Goal: Information Seeking & Learning: Learn about a topic

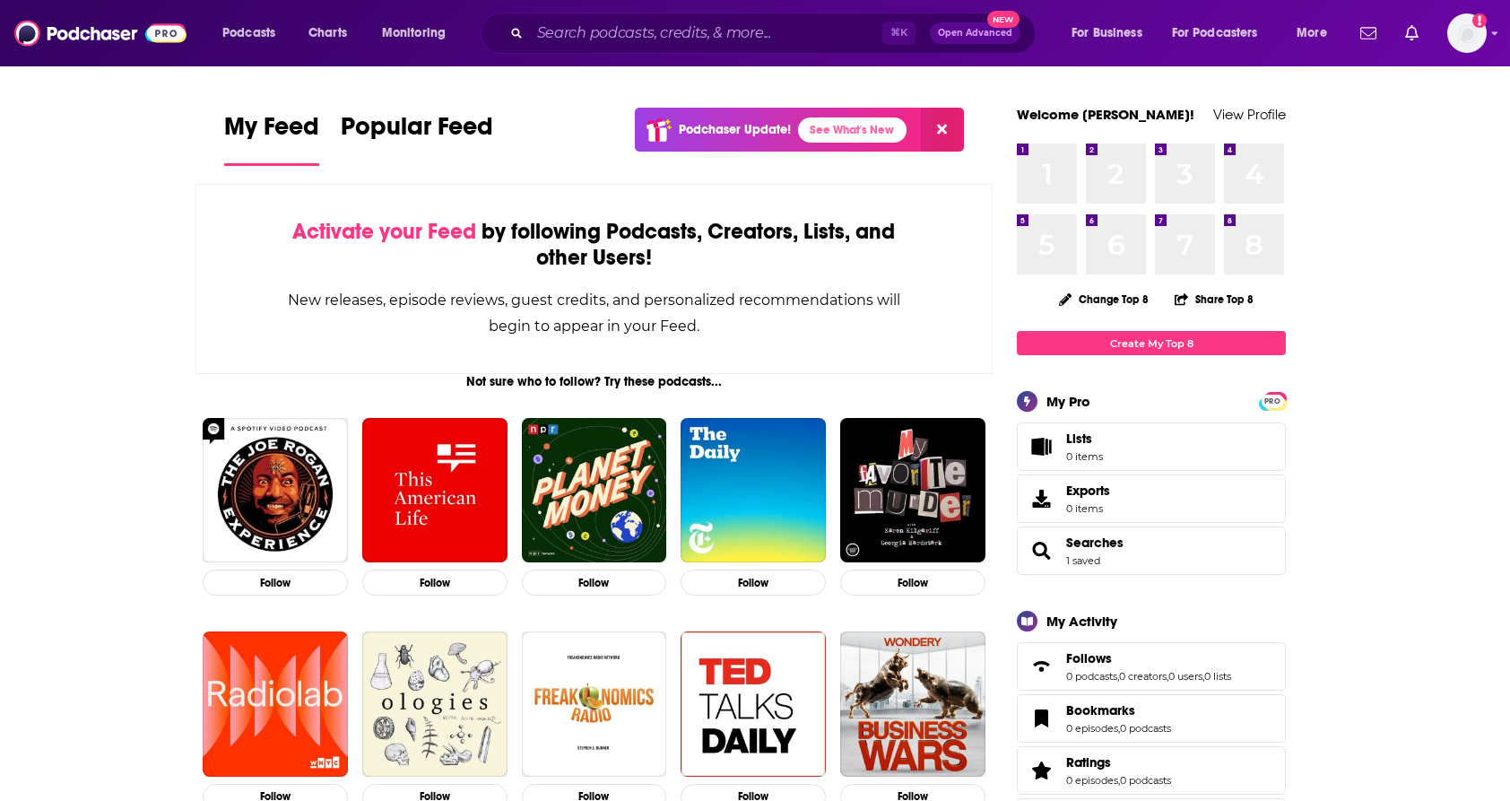
click at [636, 56] on div "Podcasts Charts Monitoring ⌘ K Open Advanced New For Business For Podcasters Mo…" at bounding box center [755, 33] width 1510 height 66
click at [618, 43] on input "Search podcasts, credits, & more..." at bounding box center [706, 33] width 352 height 29
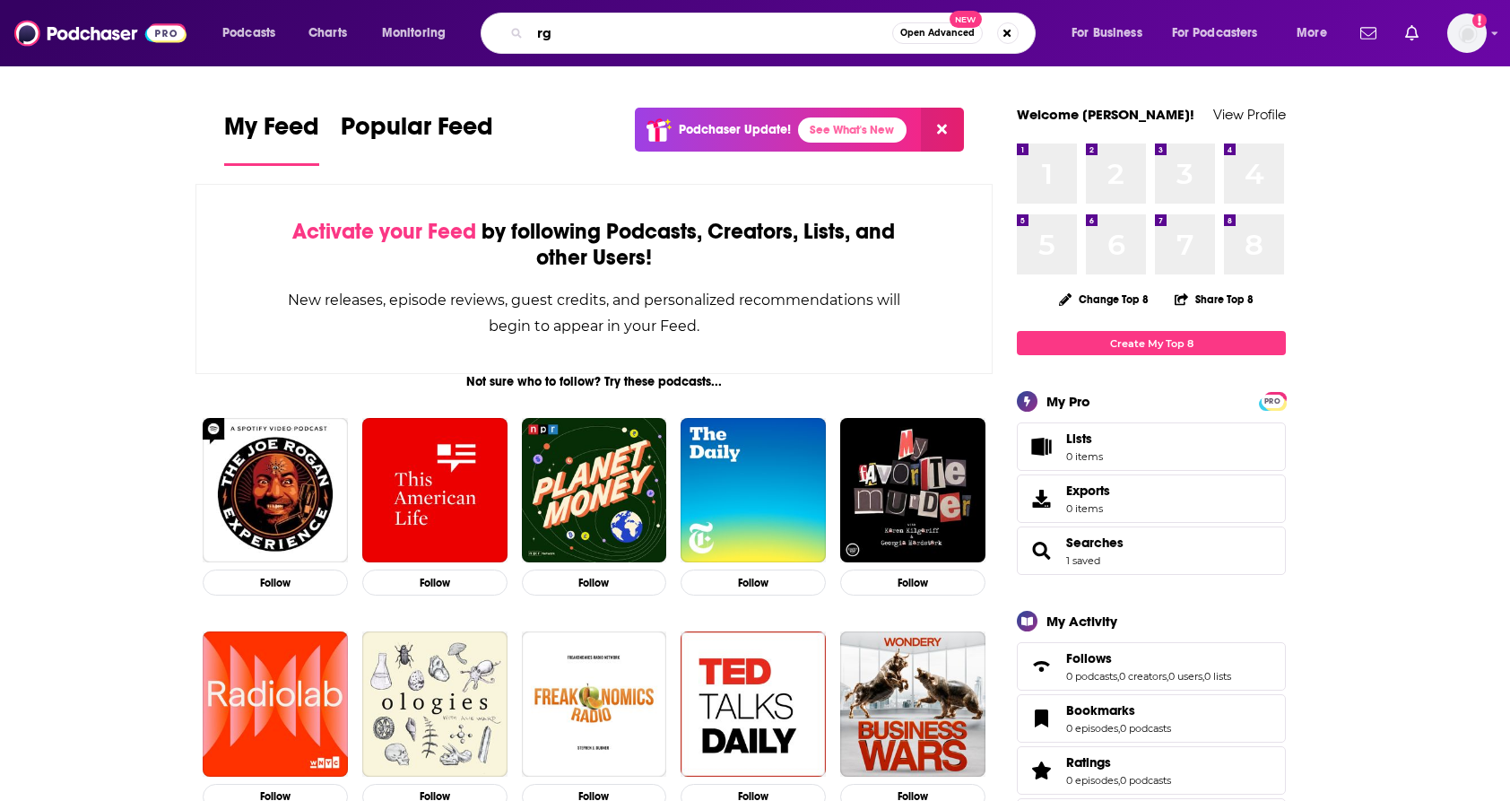
type input "r"
type input "the [DEMOGRAPHIC_DATA] in a year"
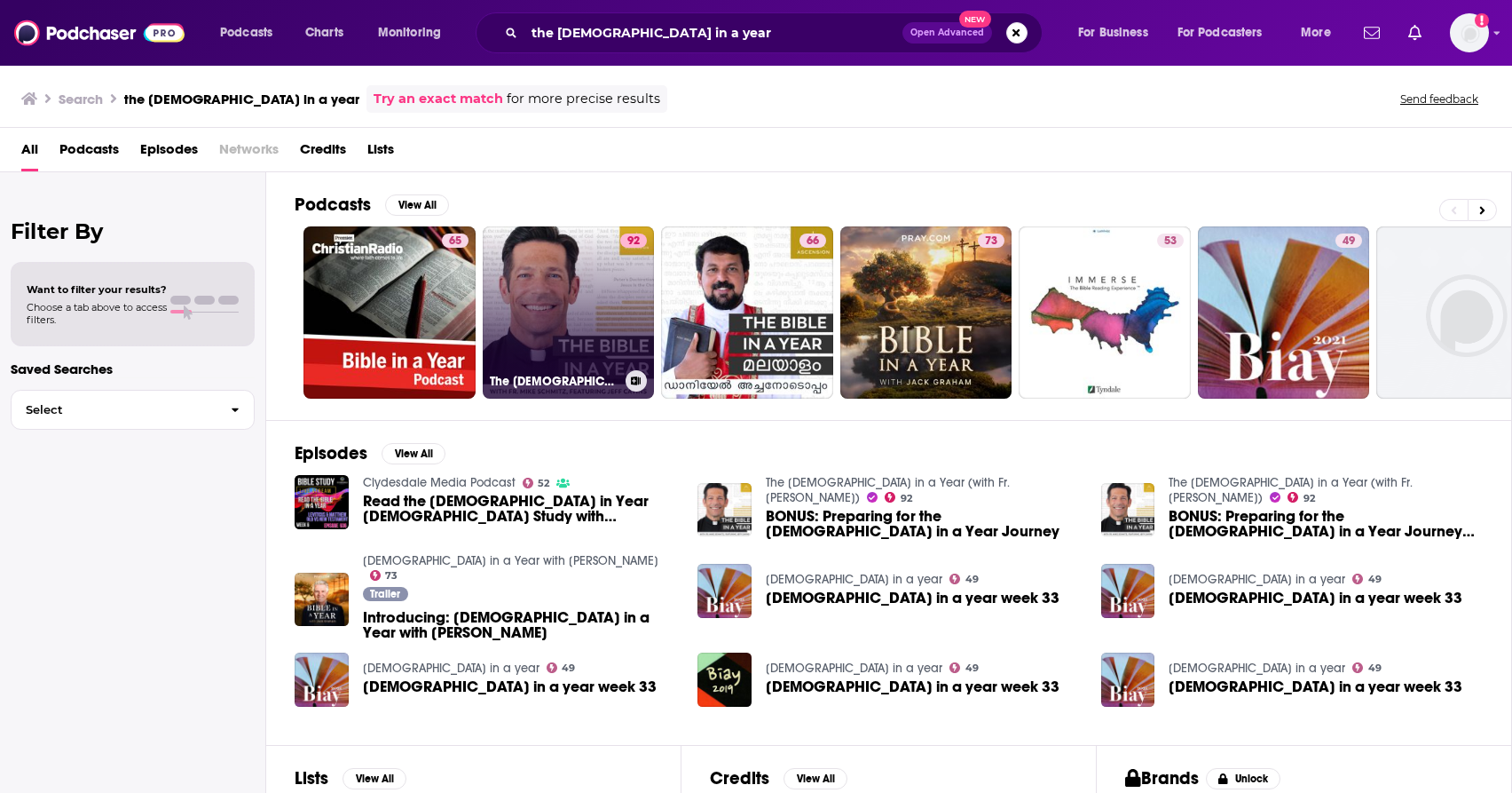
click at [529, 300] on link "92 The [DEMOGRAPHIC_DATA] in a Year (with Fr. [PERSON_NAME])" at bounding box center [569, 313] width 172 height 172
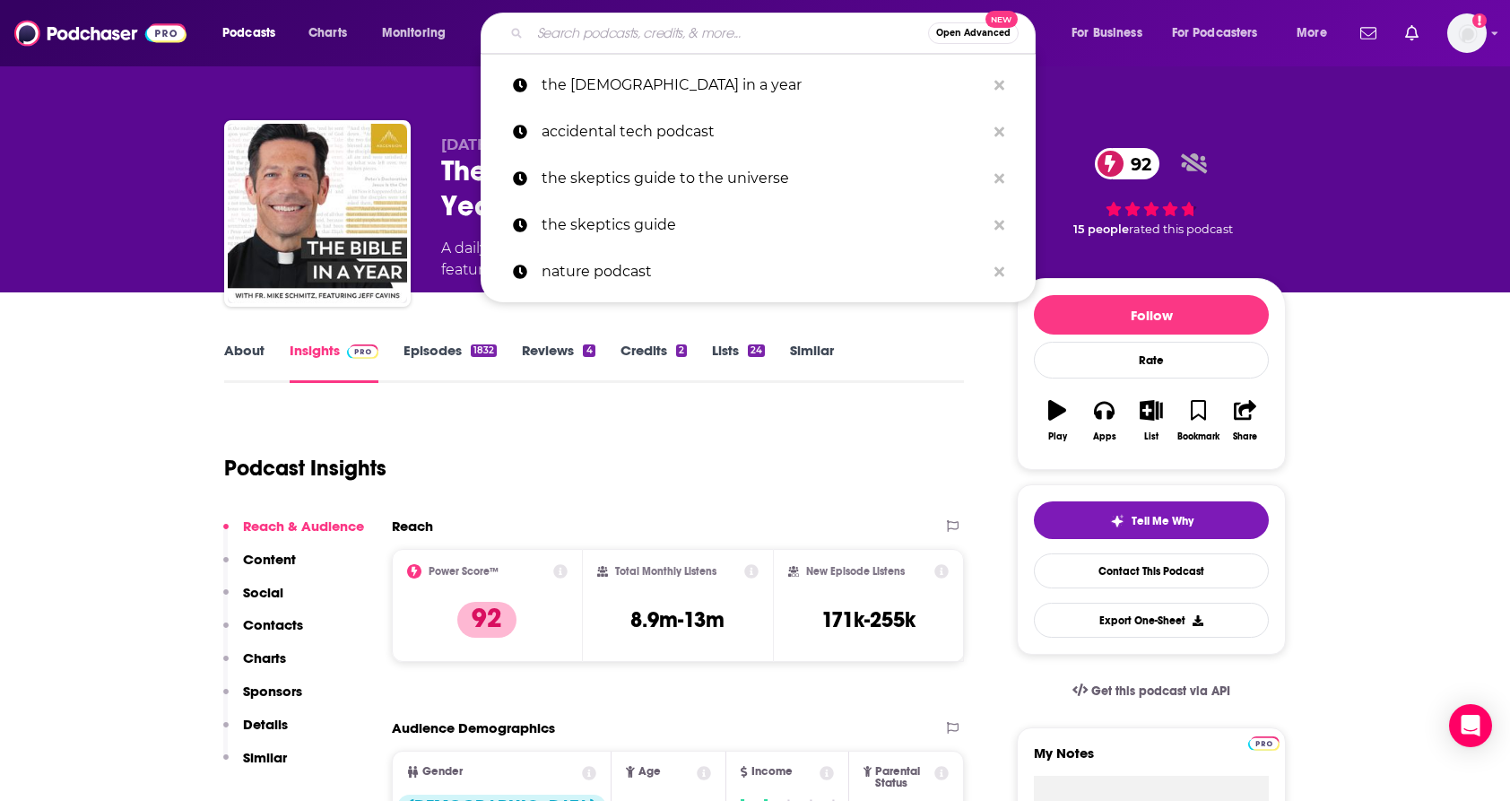
click at [752, 38] on input "Search podcasts, credits, & more..." at bounding box center [729, 33] width 398 height 29
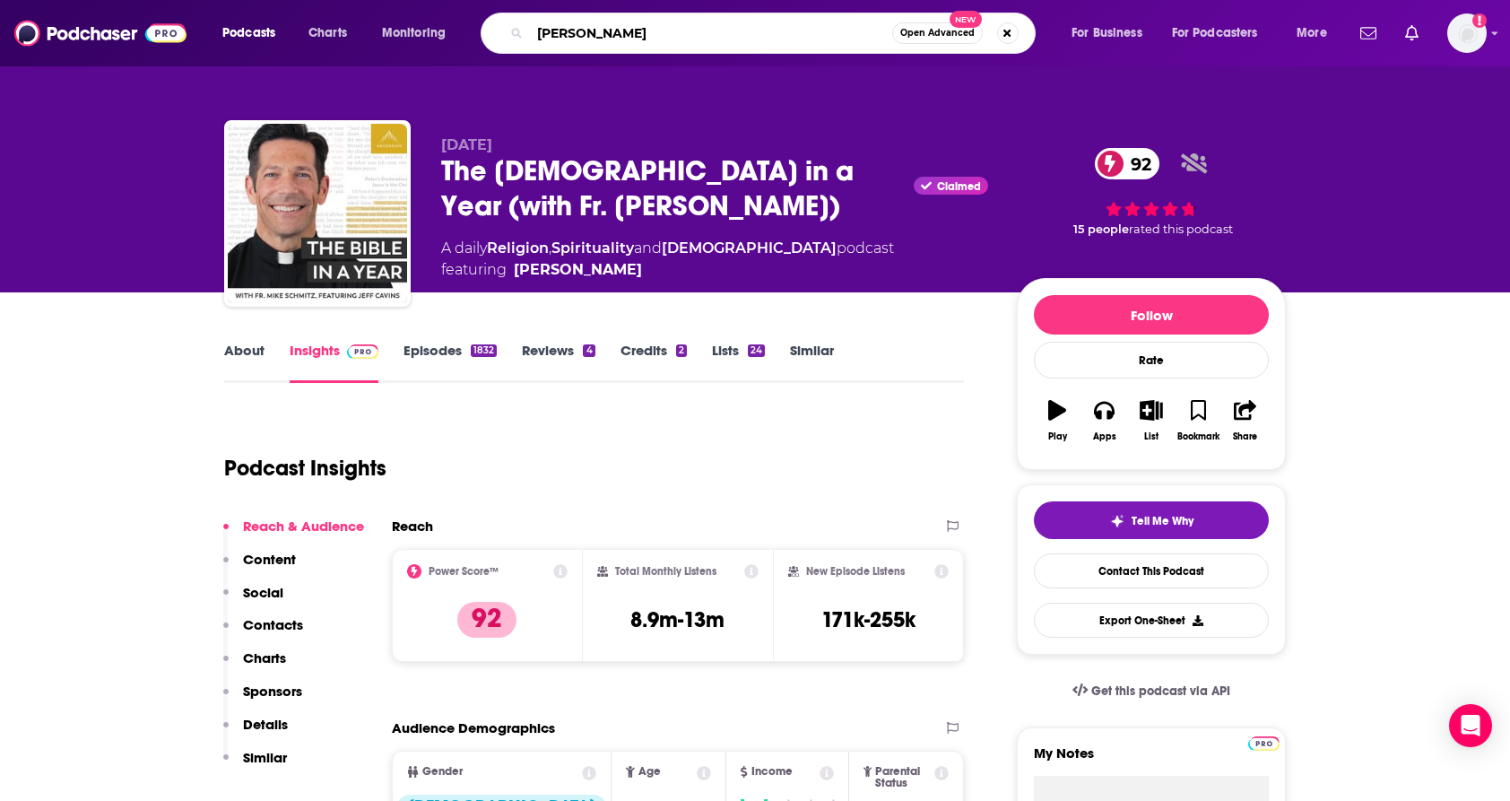
type input "[PERSON_NAME]"
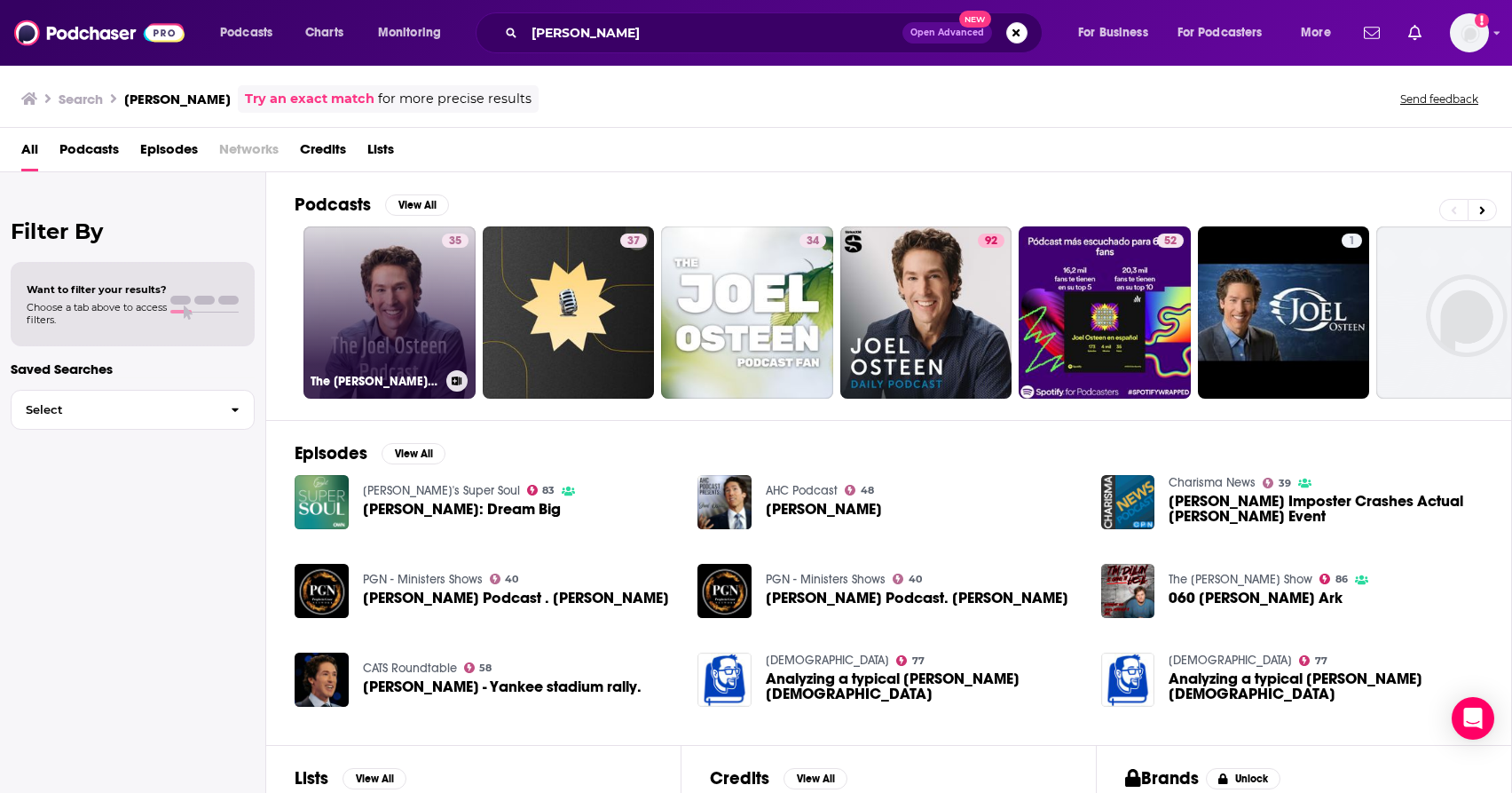
click at [360, 273] on link "35 The [PERSON_NAME] Podcast" at bounding box center [390, 313] width 172 height 172
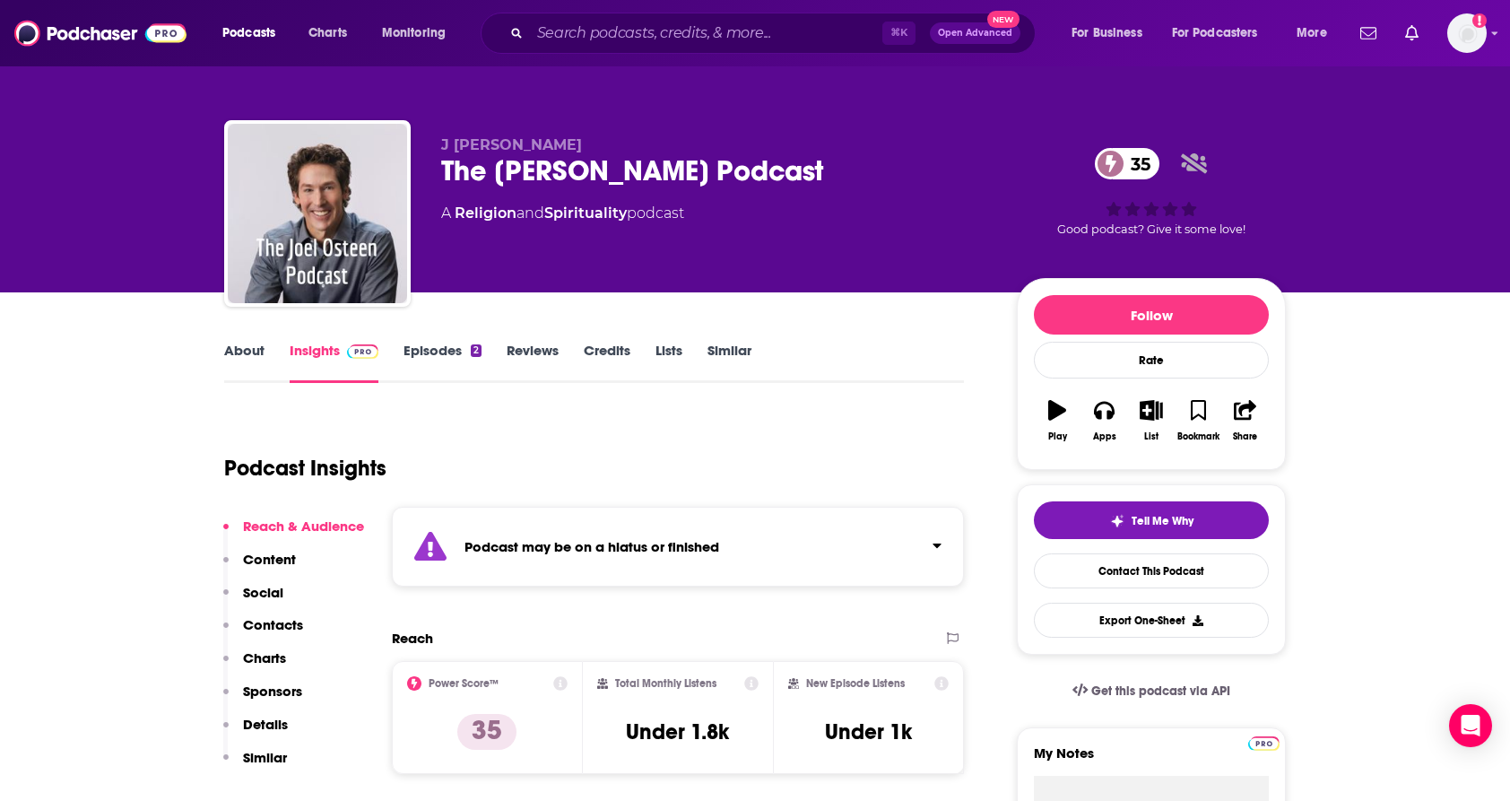
click at [649, 15] on div "⌘ K Open Advanced New" at bounding box center [758, 33] width 555 height 41
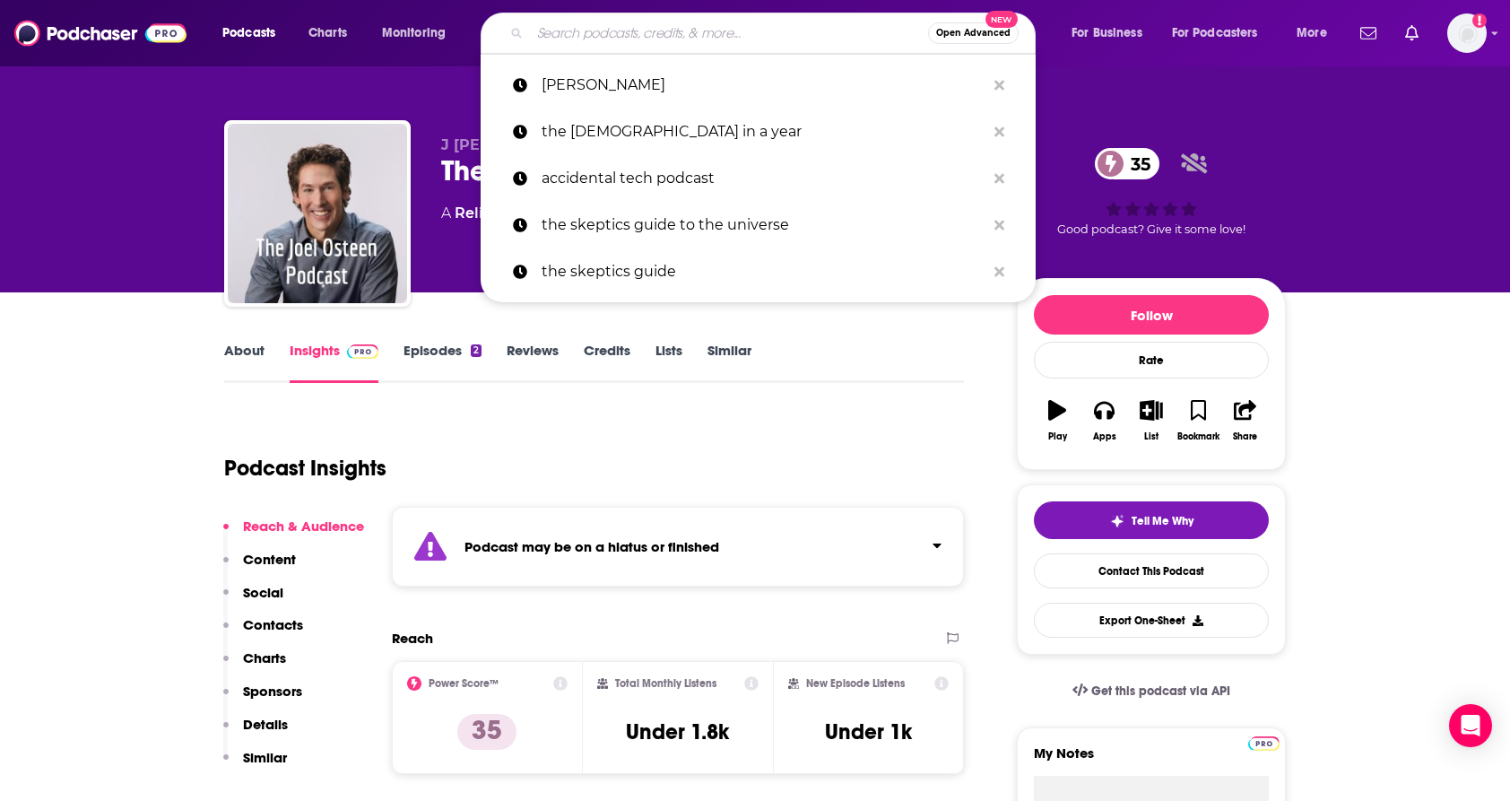
click at [636, 26] on input "Search podcasts, credits, & more..." at bounding box center [729, 33] width 398 height 29
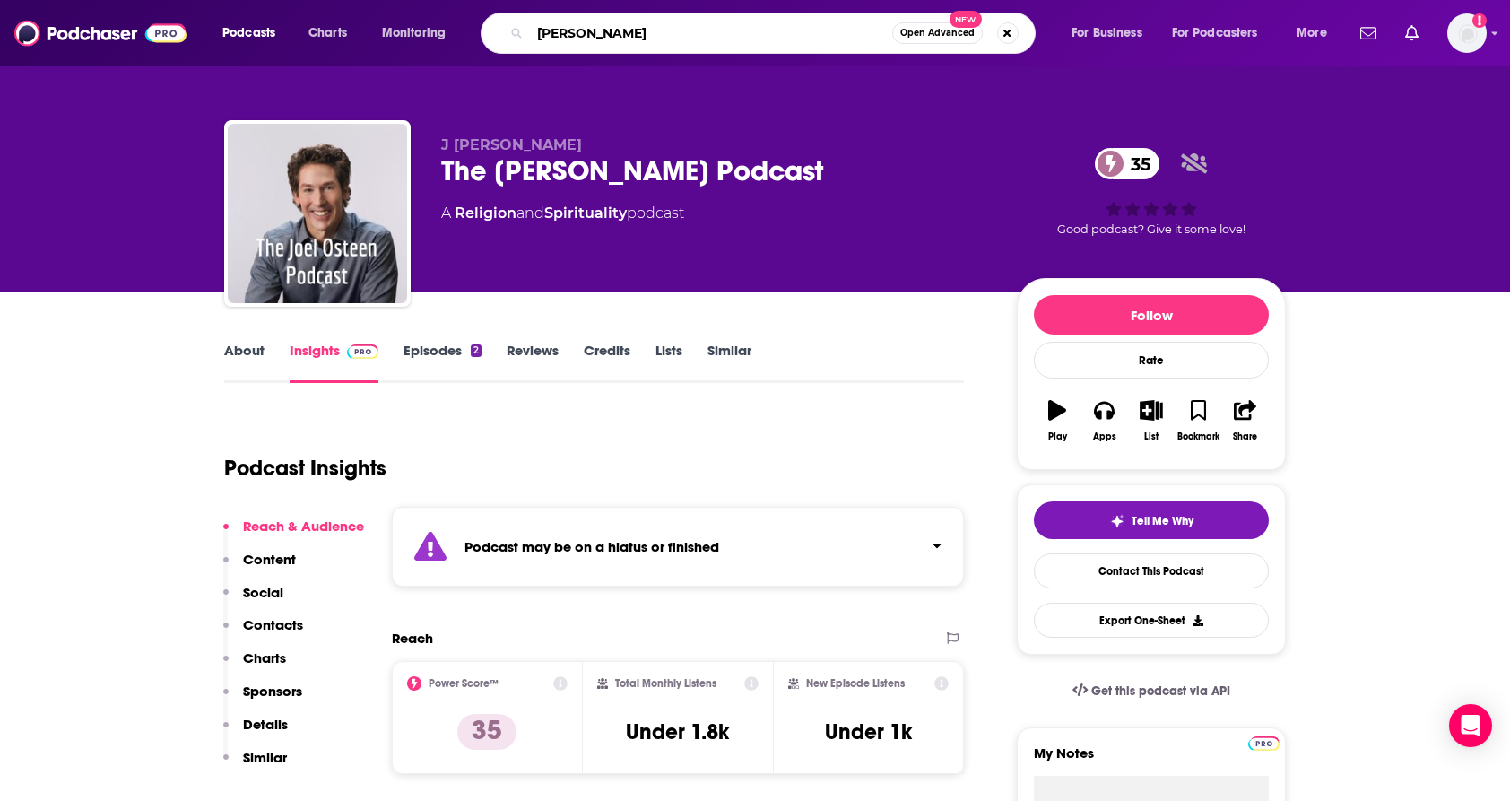
type input "[PERSON_NAME]"
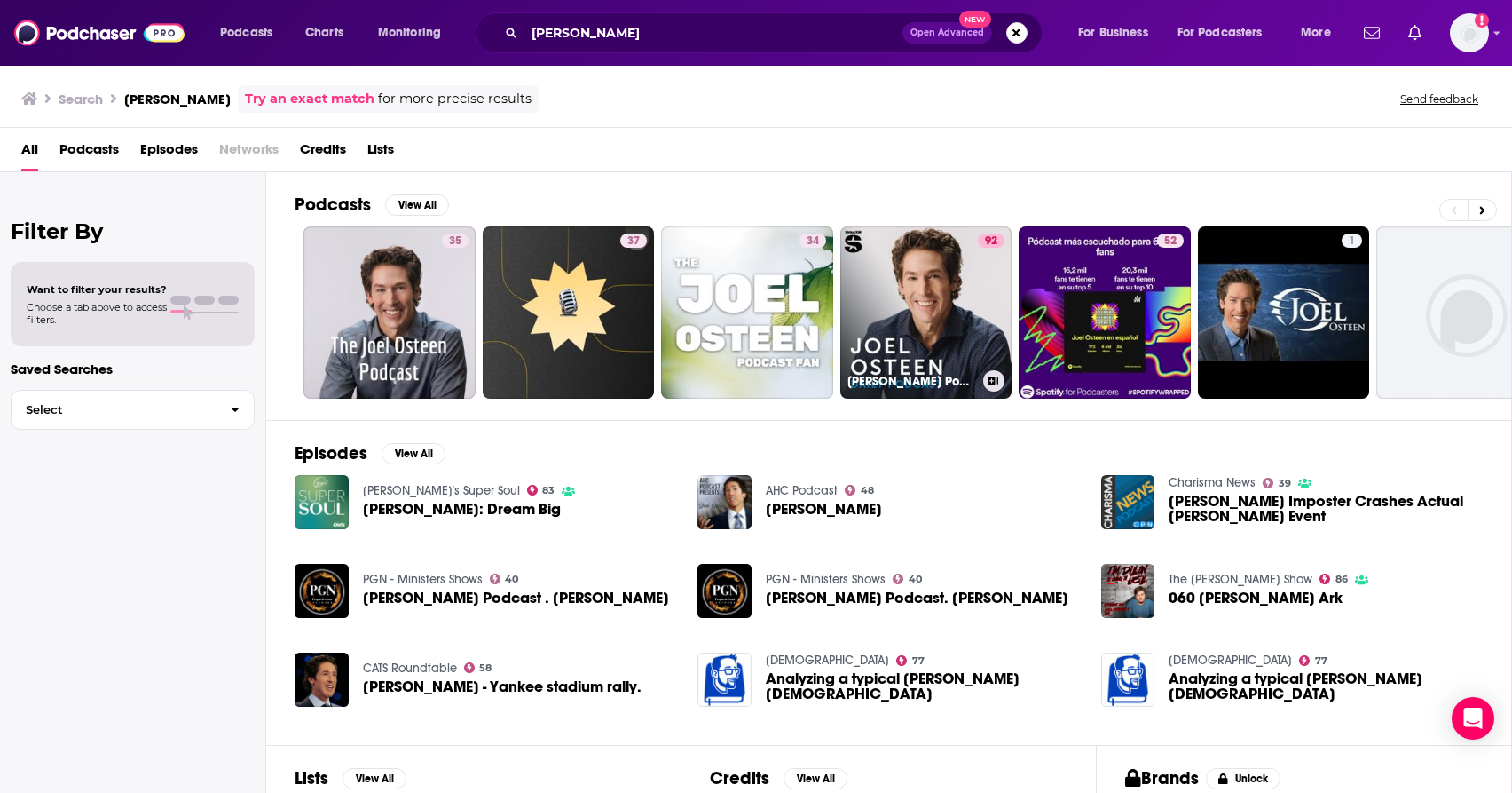
click at [1017, 297] on ul "35 37 34 92 [PERSON_NAME] Podcast 52 1" at bounding box center [1015, 313] width 1424 height 172
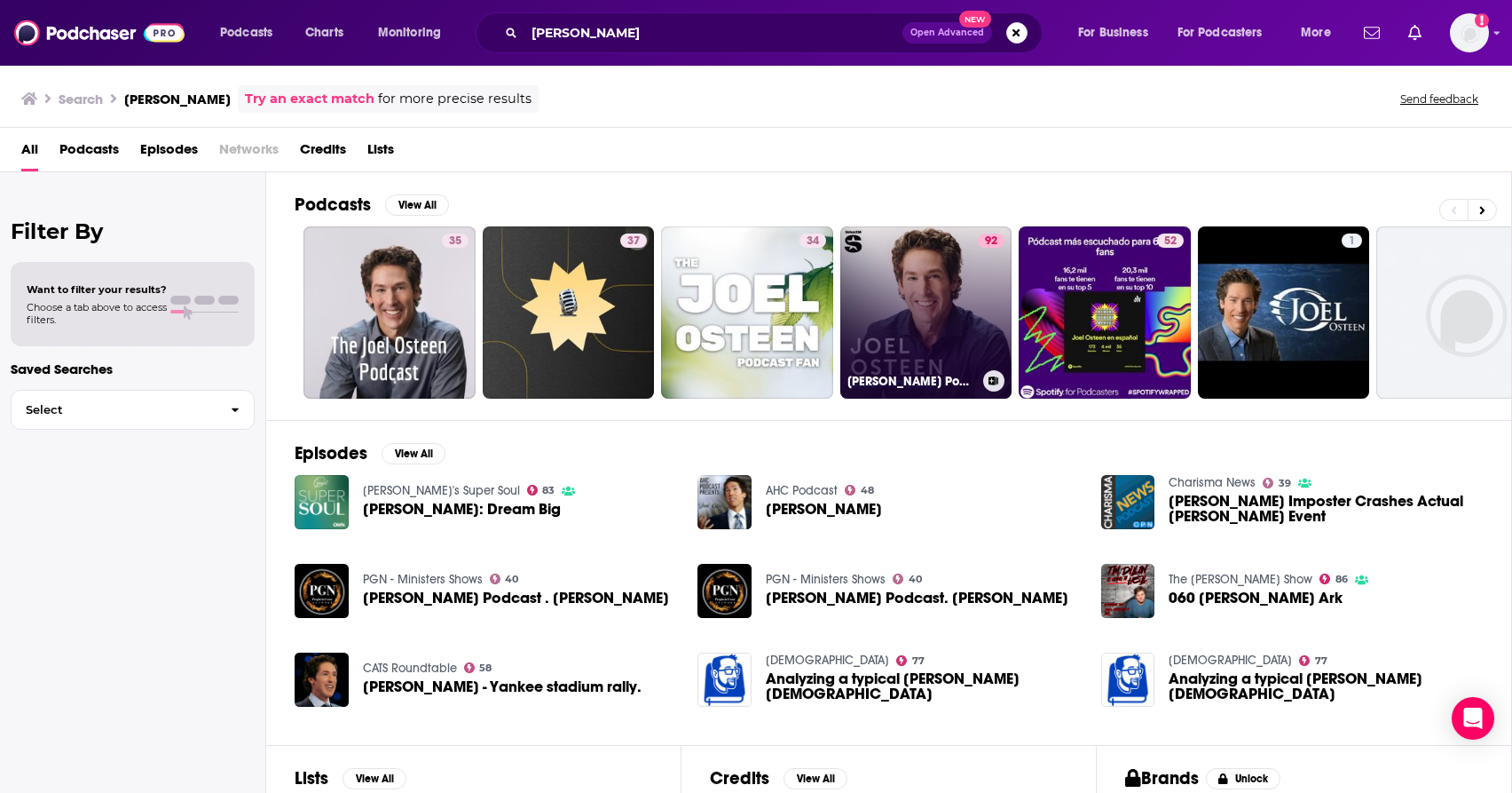
click at [954, 295] on link "92 [PERSON_NAME] Podcast" at bounding box center [926, 313] width 172 height 172
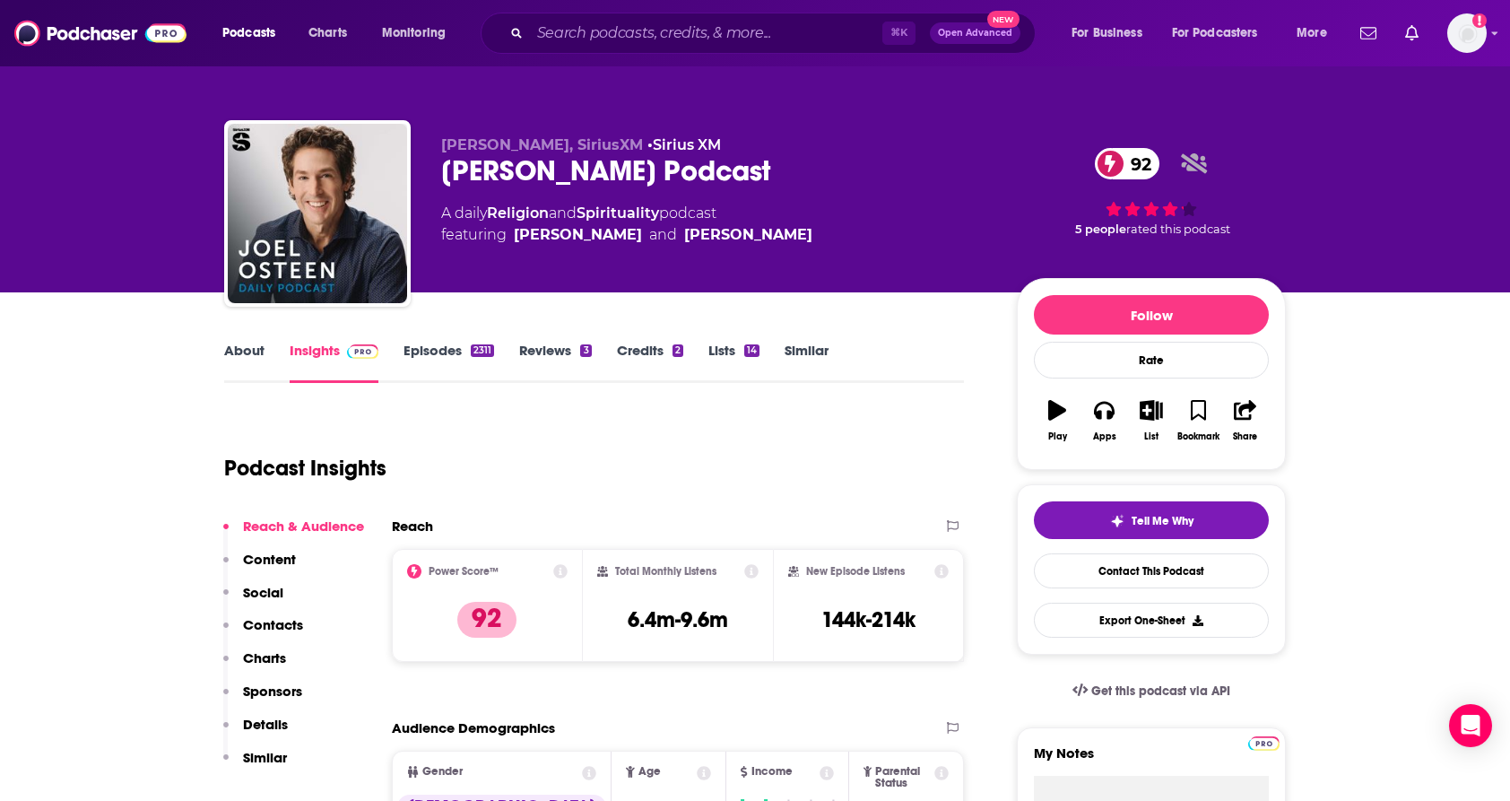
scroll to position [38, 0]
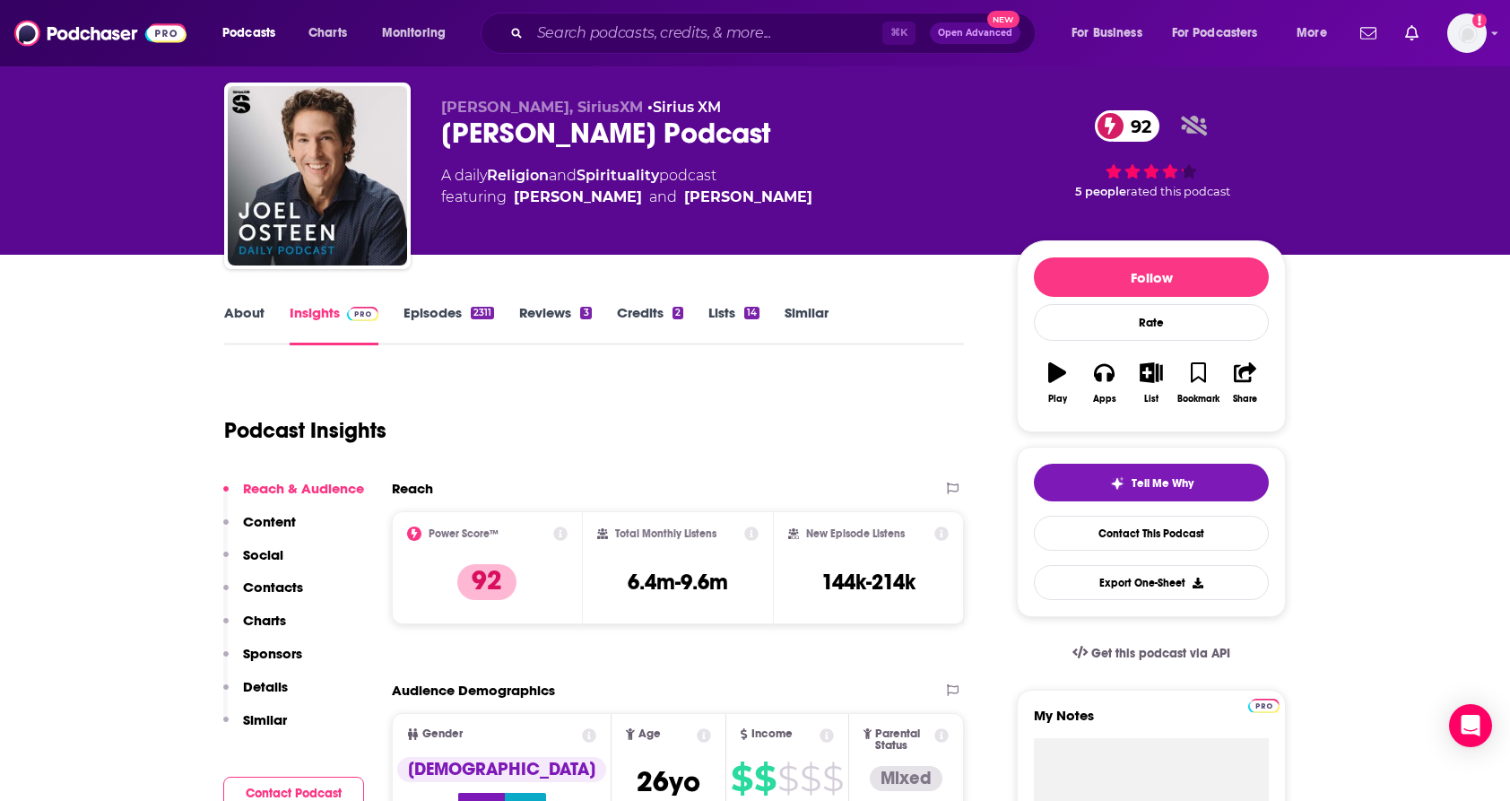
click at [637, 49] on div "⌘ K Open Advanced New" at bounding box center [758, 33] width 555 height 41
click at [630, 33] on input "Search podcasts, credits, & more..." at bounding box center [706, 33] width 352 height 29
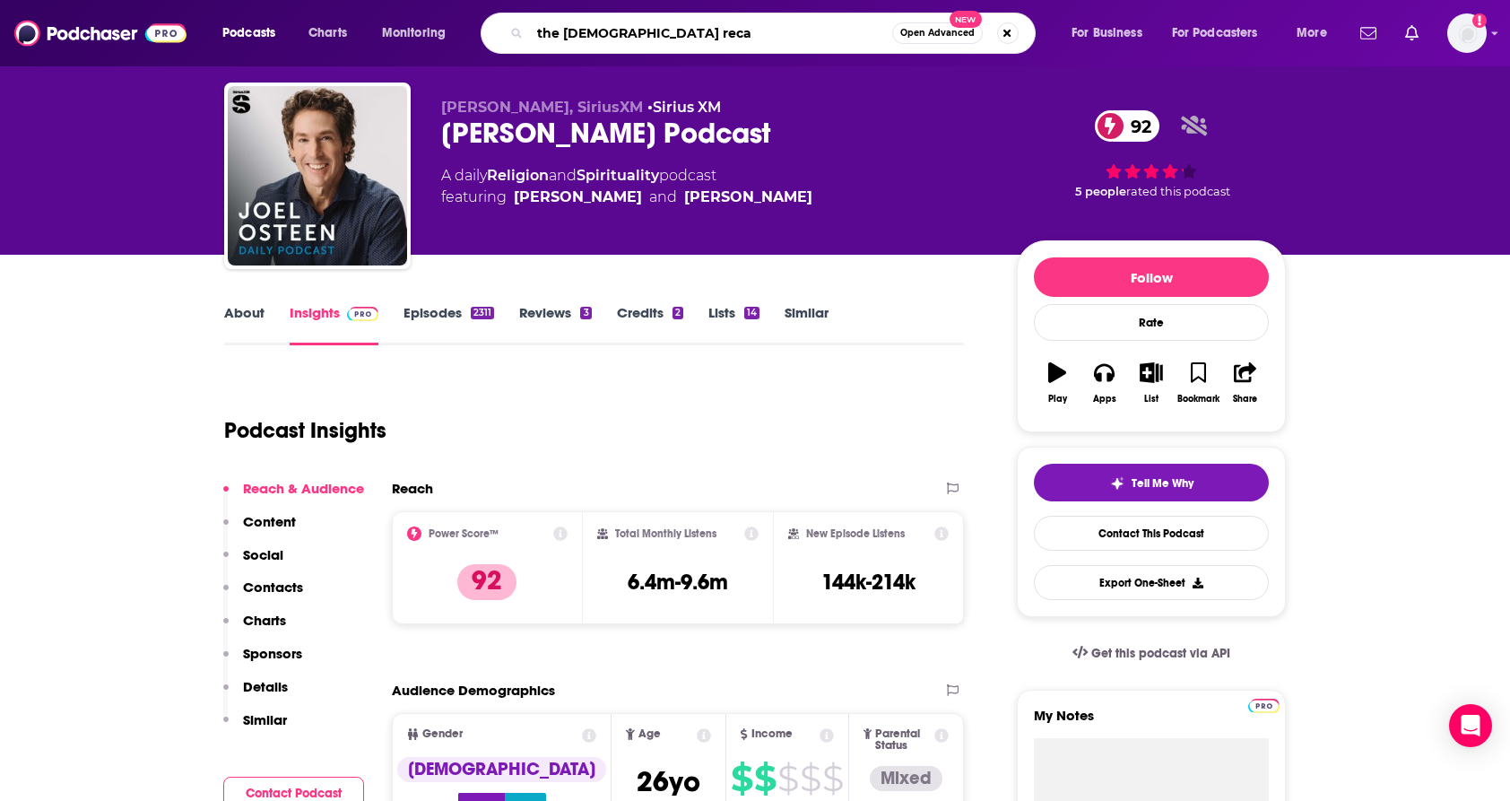
type input "the [DEMOGRAPHIC_DATA] recap"
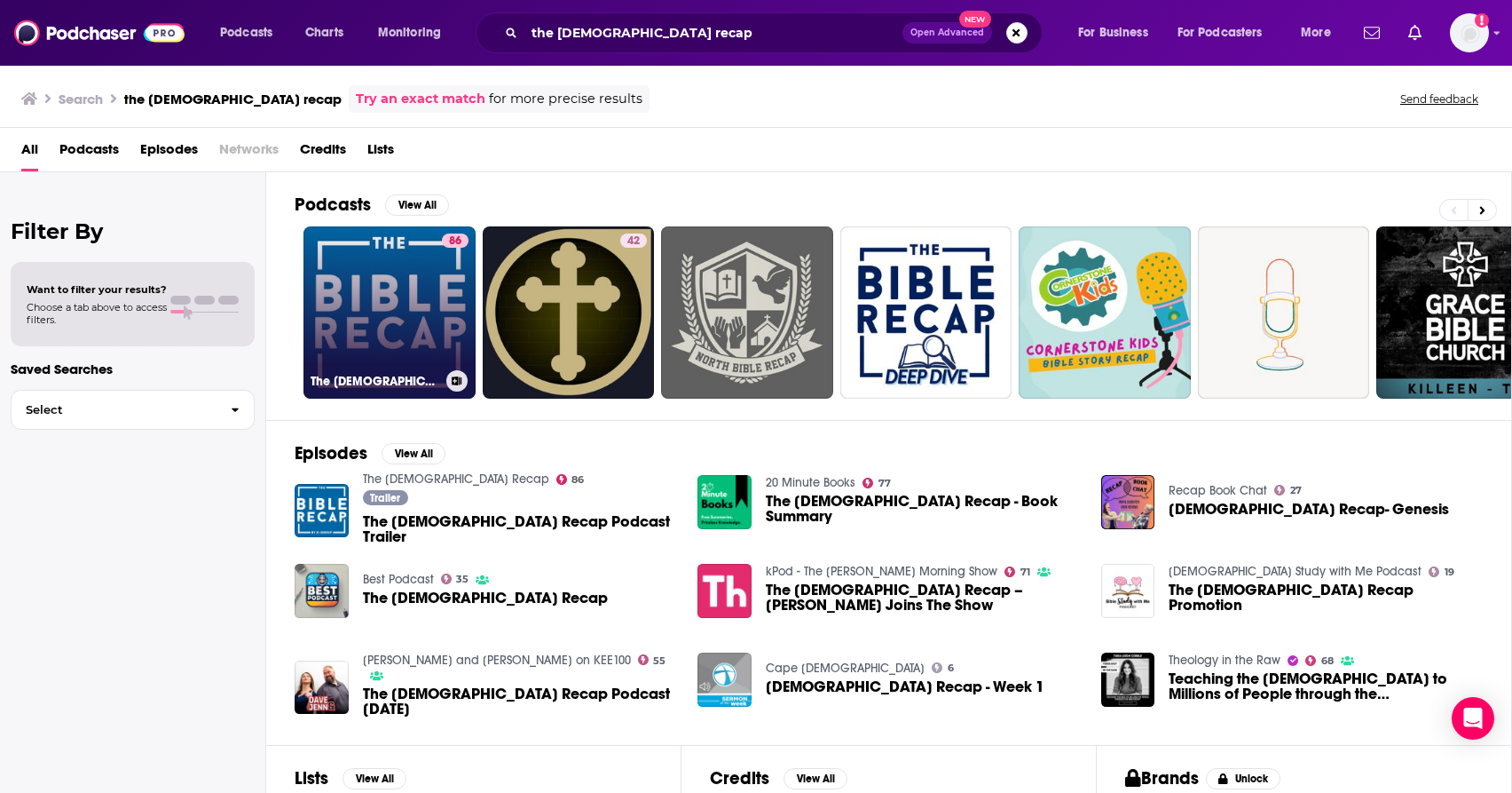
click at [411, 297] on link "86 The [DEMOGRAPHIC_DATA] Recap" at bounding box center [390, 313] width 172 height 172
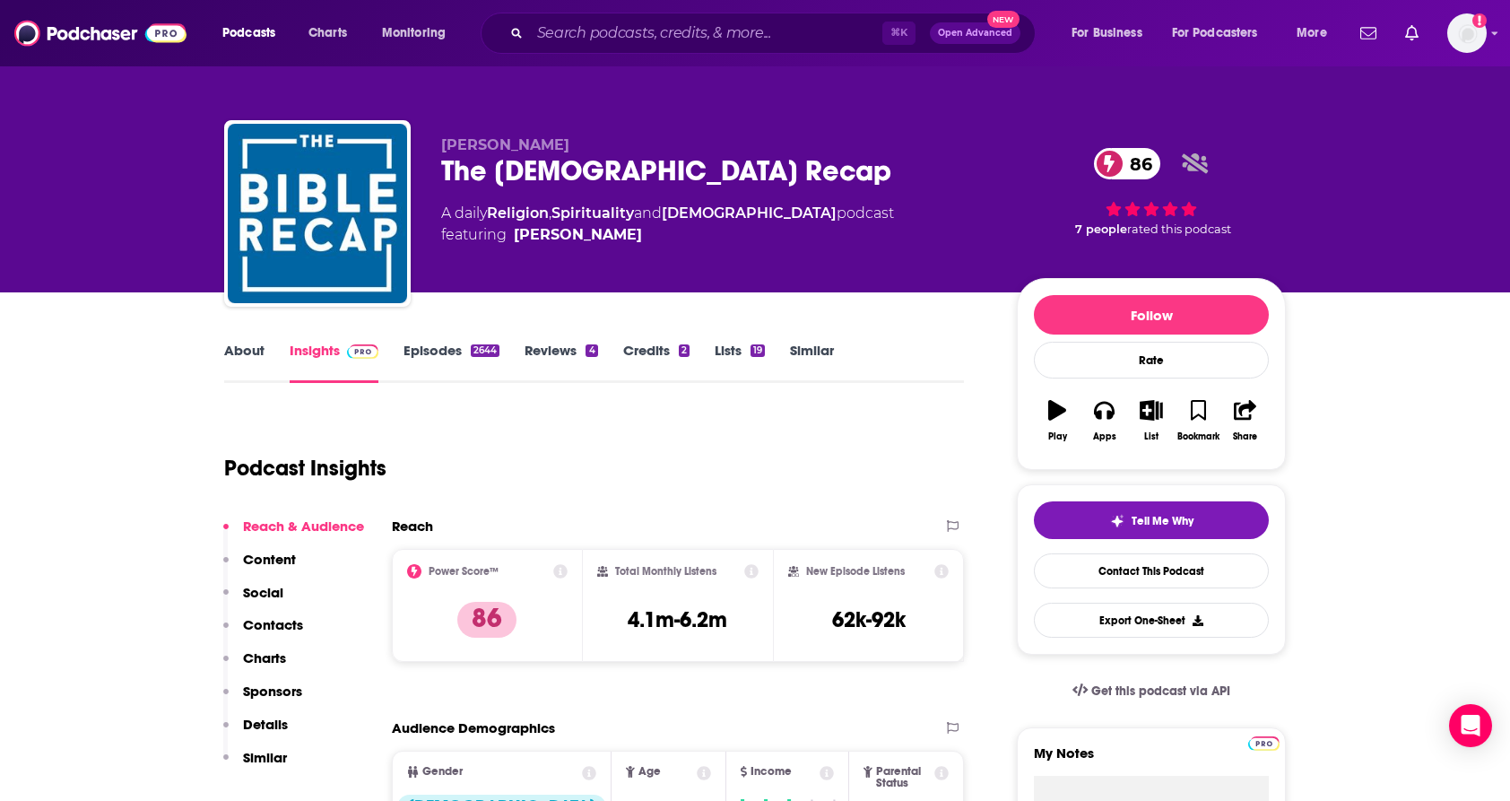
click at [552, 49] on div "⌘ K Open Advanced New" at bounding box center [758, 33] width 555 height 41
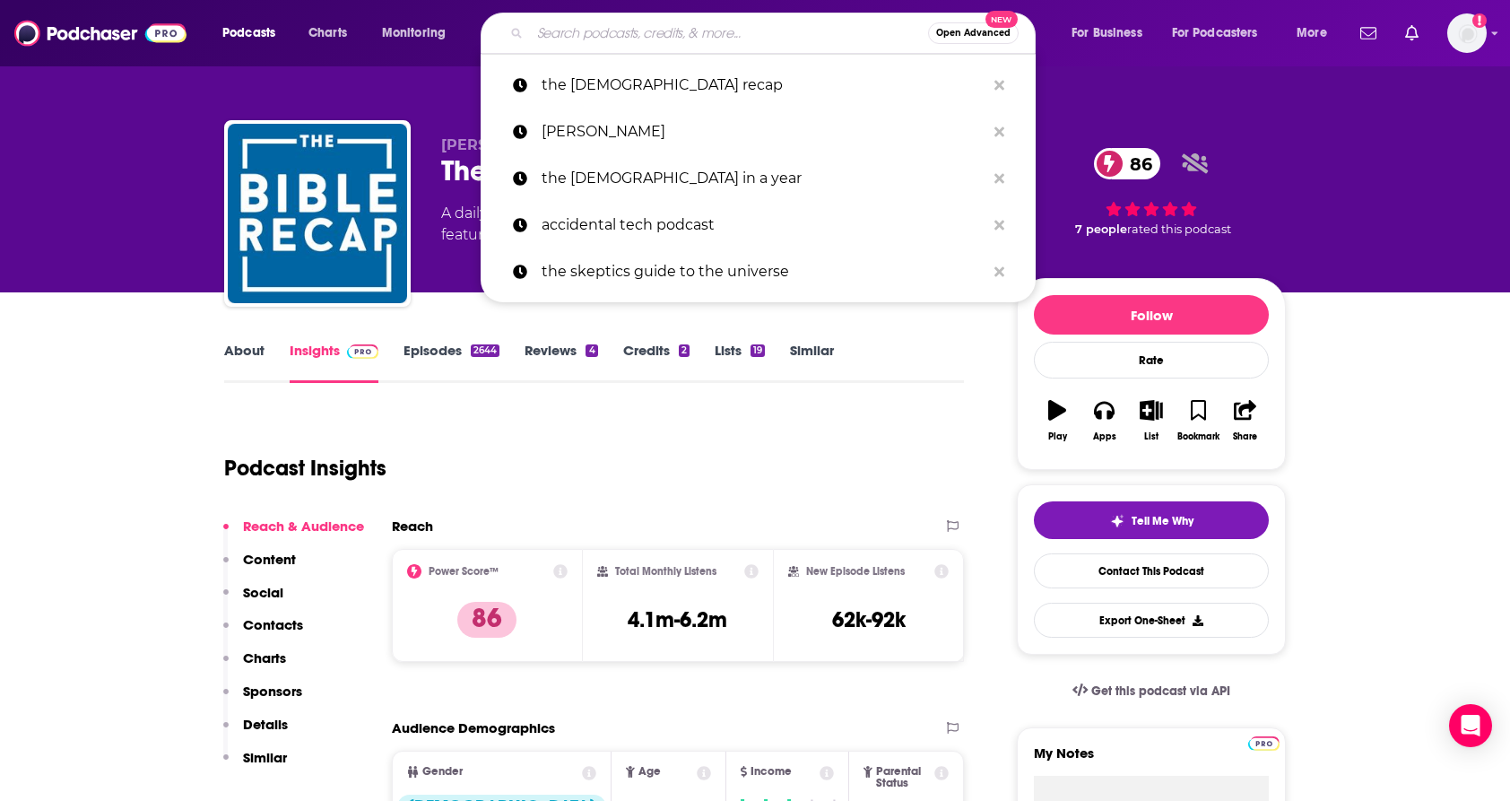
click at [559, 36] on input "Search podcasts, credits, & more..." at bounding box center [729, 33] width 398 height 29
type input "h"
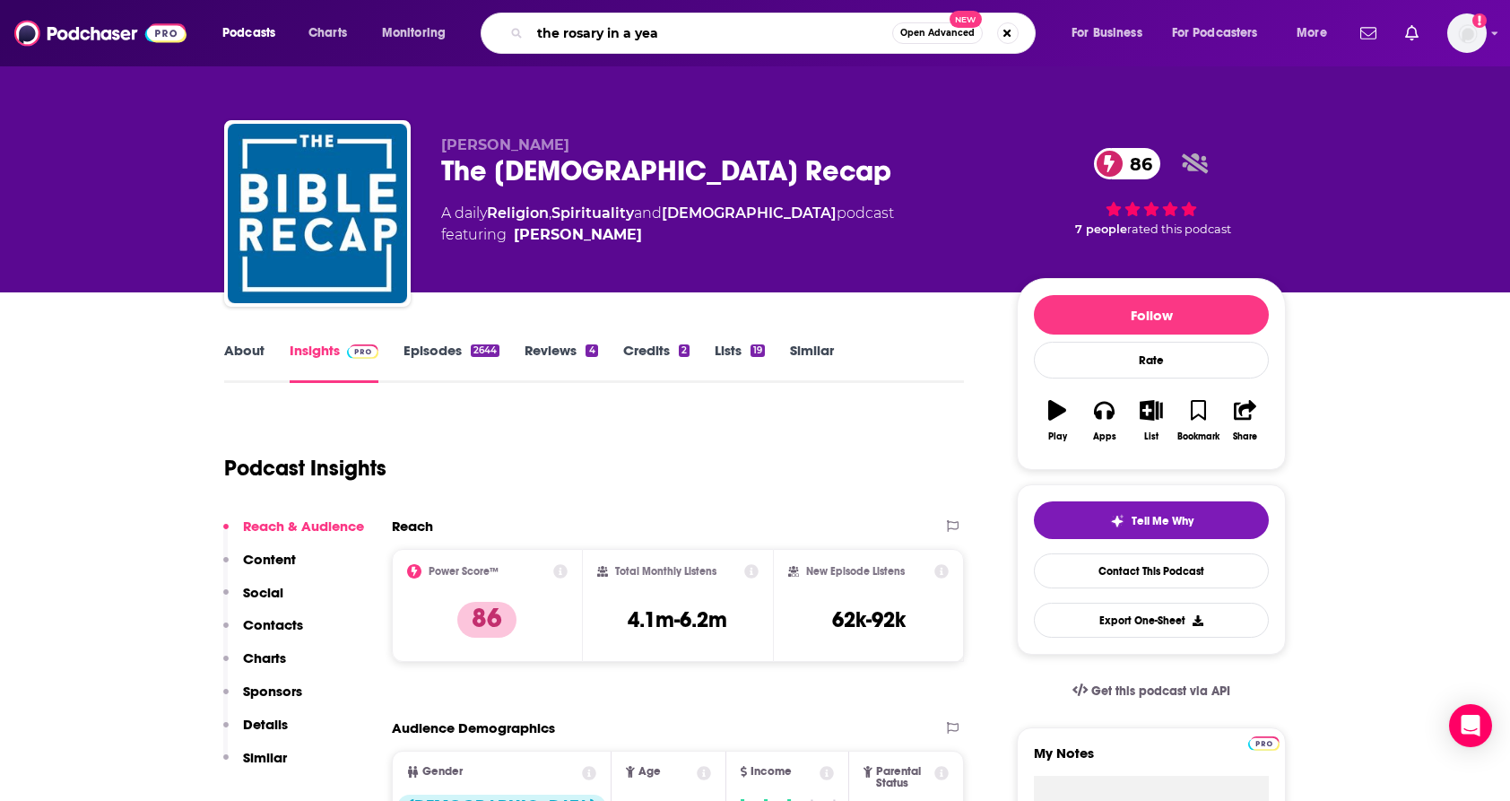
type input "the rosary in a year"
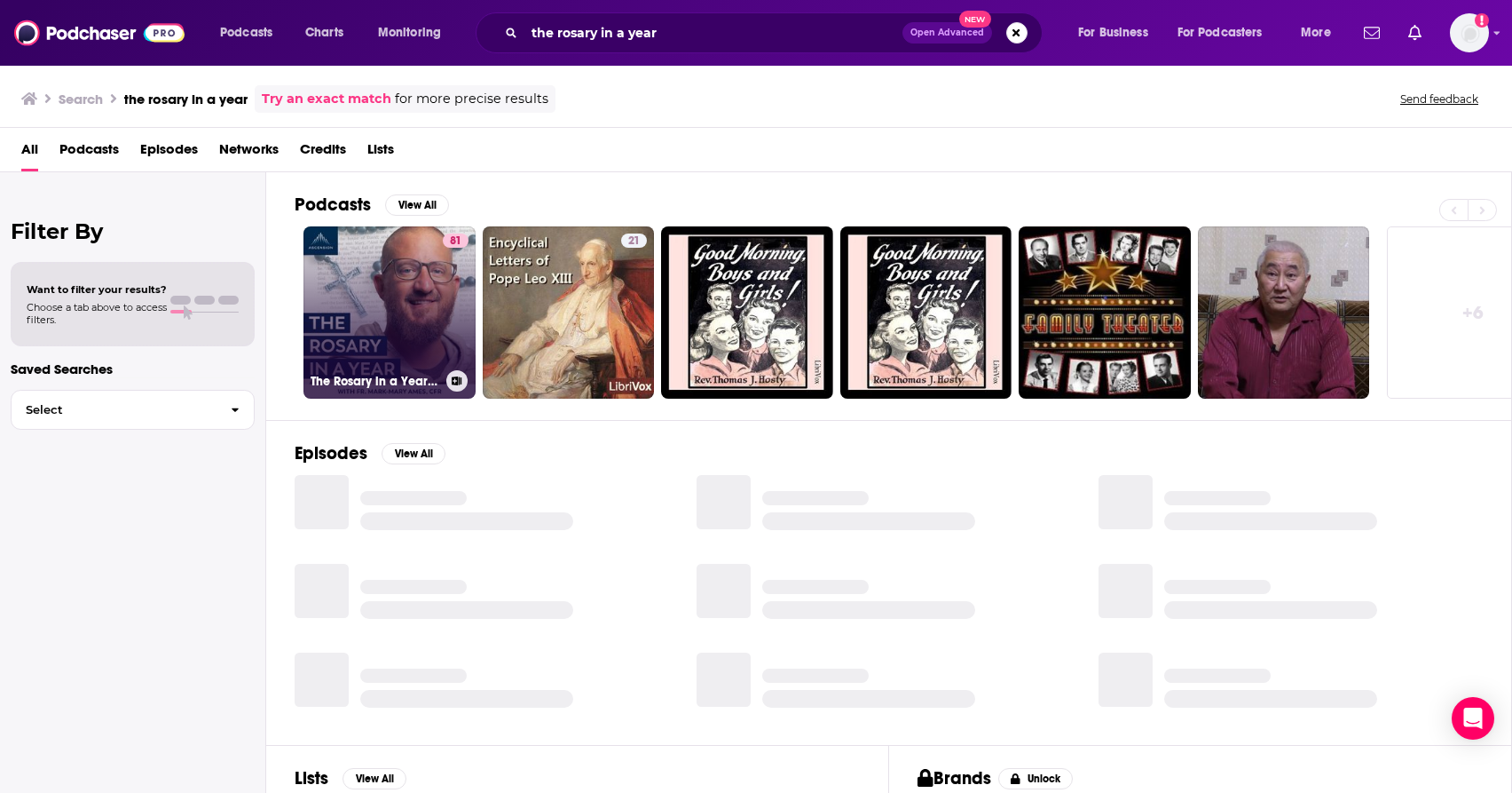
click at [392, 303] on link "81 The Rosary in a Year (with Fr. [PERSON_NAME])" at bounding box center [390, 313] width 172 height 172
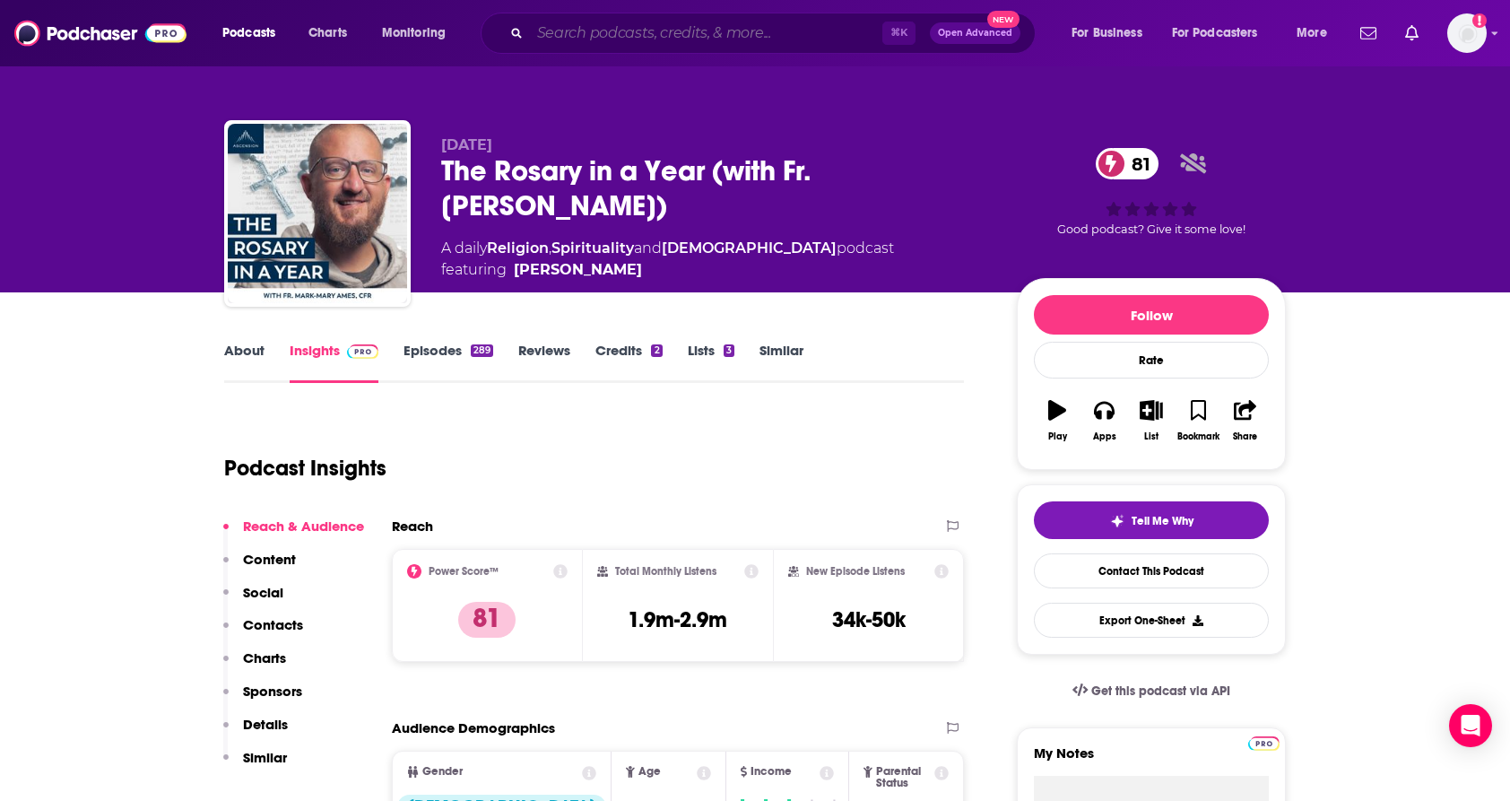
click at [784, 37] on input "Search podcasts, credits, & more..." at bounding box center [706, 33] width 352 height 29
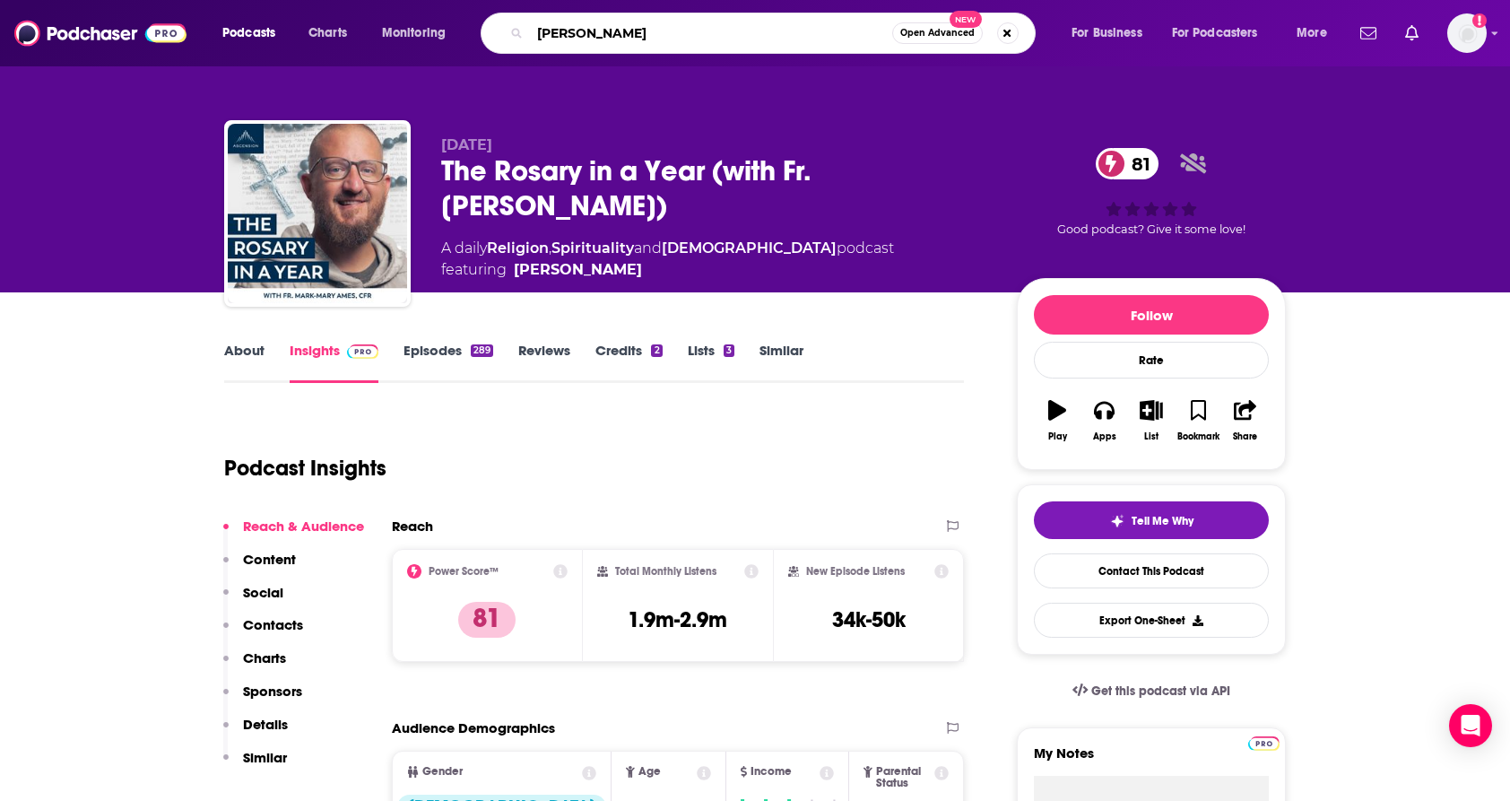
type input "[PERSON_NAME]"
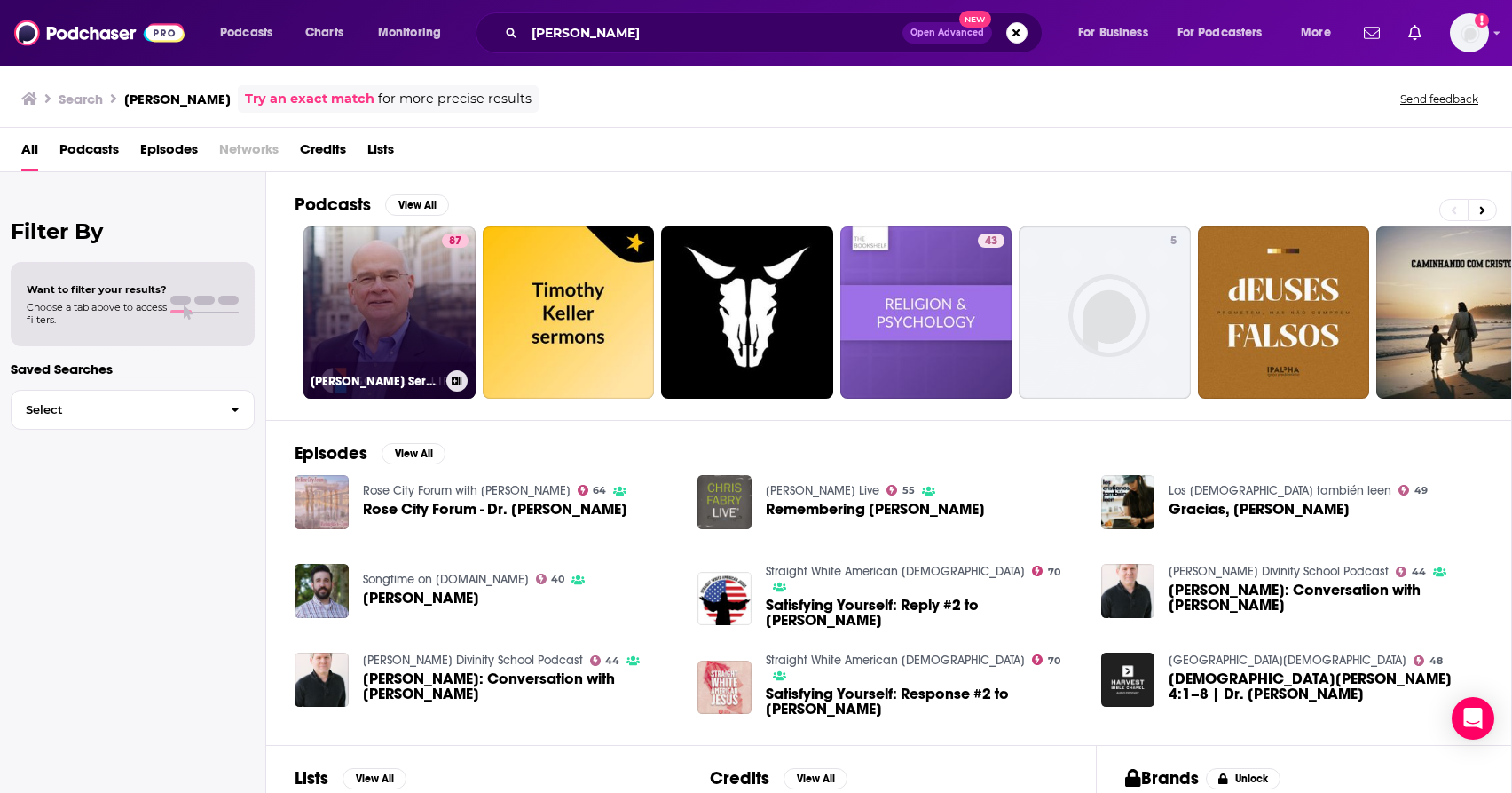
click at [314, 298] on link "87 [PERSON_NAME] Sermons Podcast by [DEMOGRAPHIC_DATA] in Life" at bounding box center [390, 313] width 172 height 172
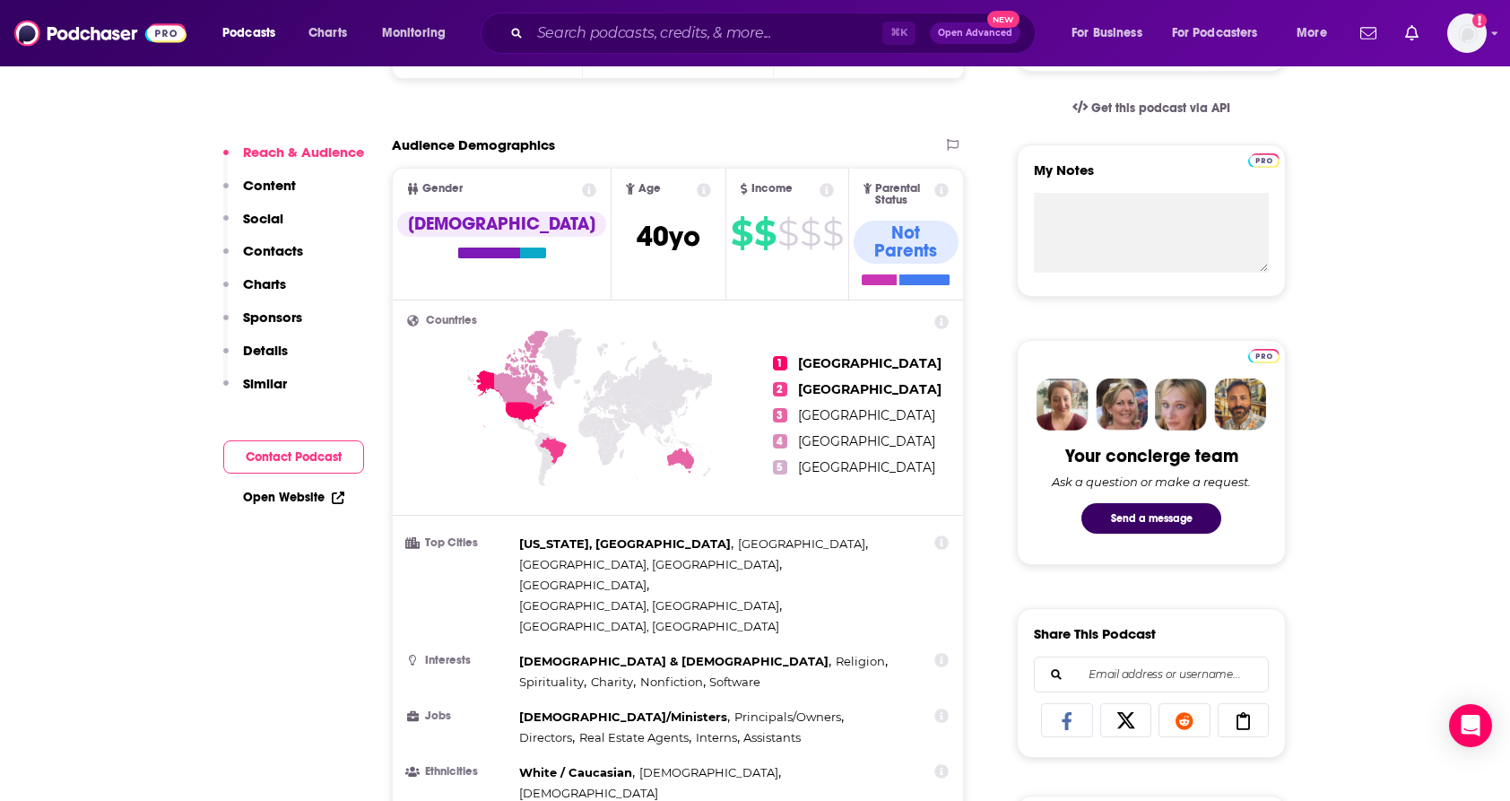
scroll to position [581, 0]
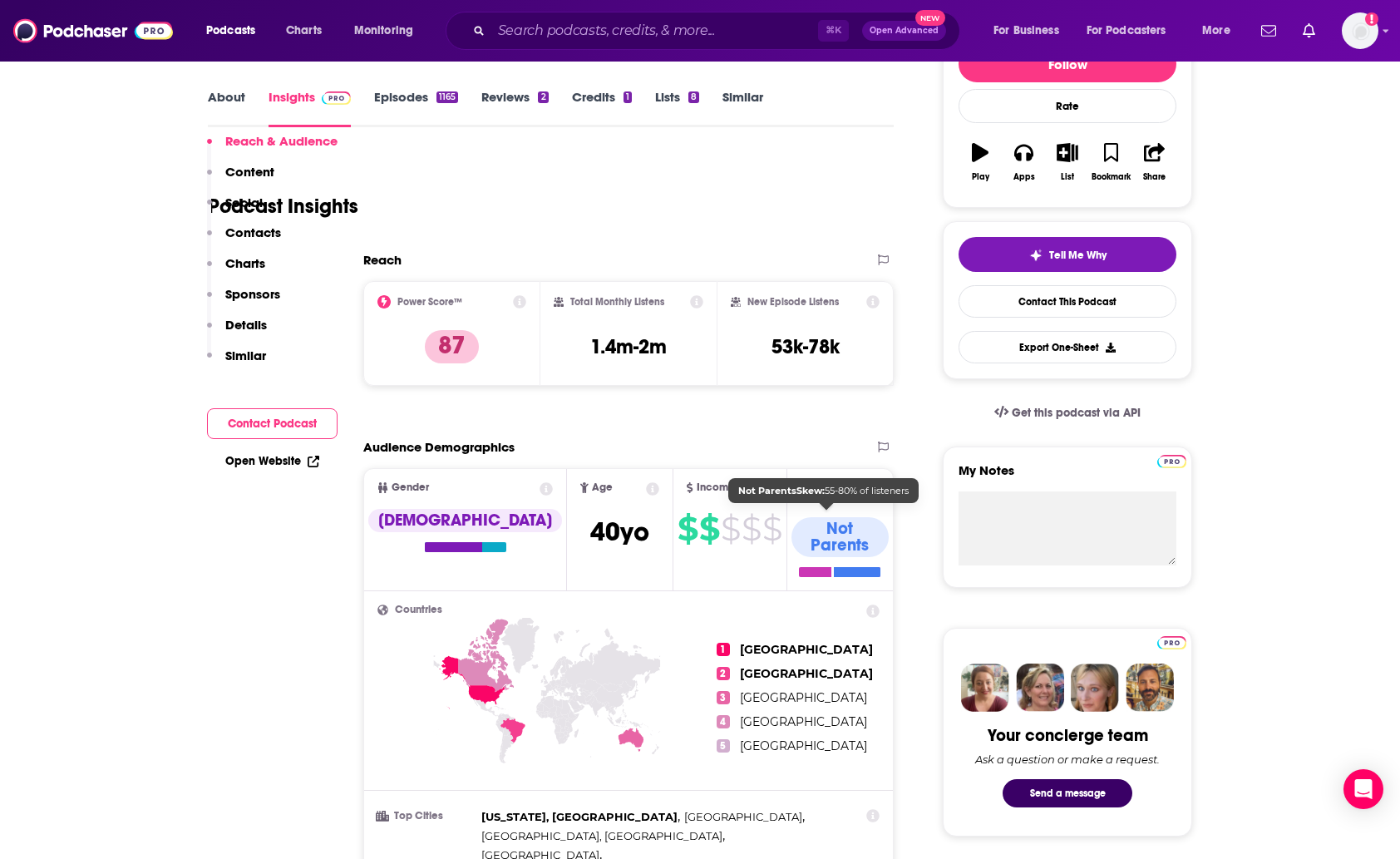
scroll to position [0, 0]
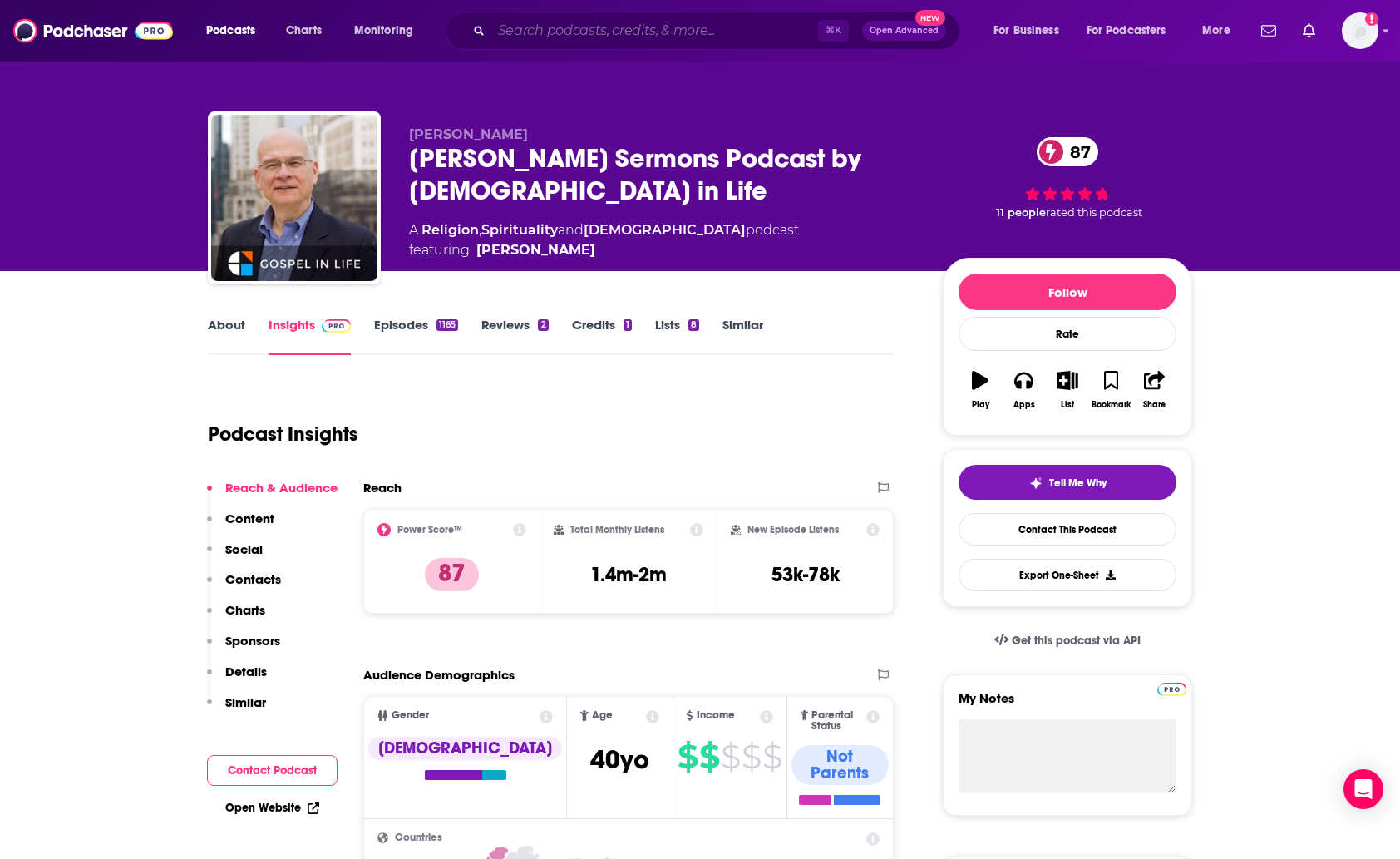
click at [537, 30] on input "Search podcasts, credits, & more..." at bounding box center [655, 31] width 326 height 27
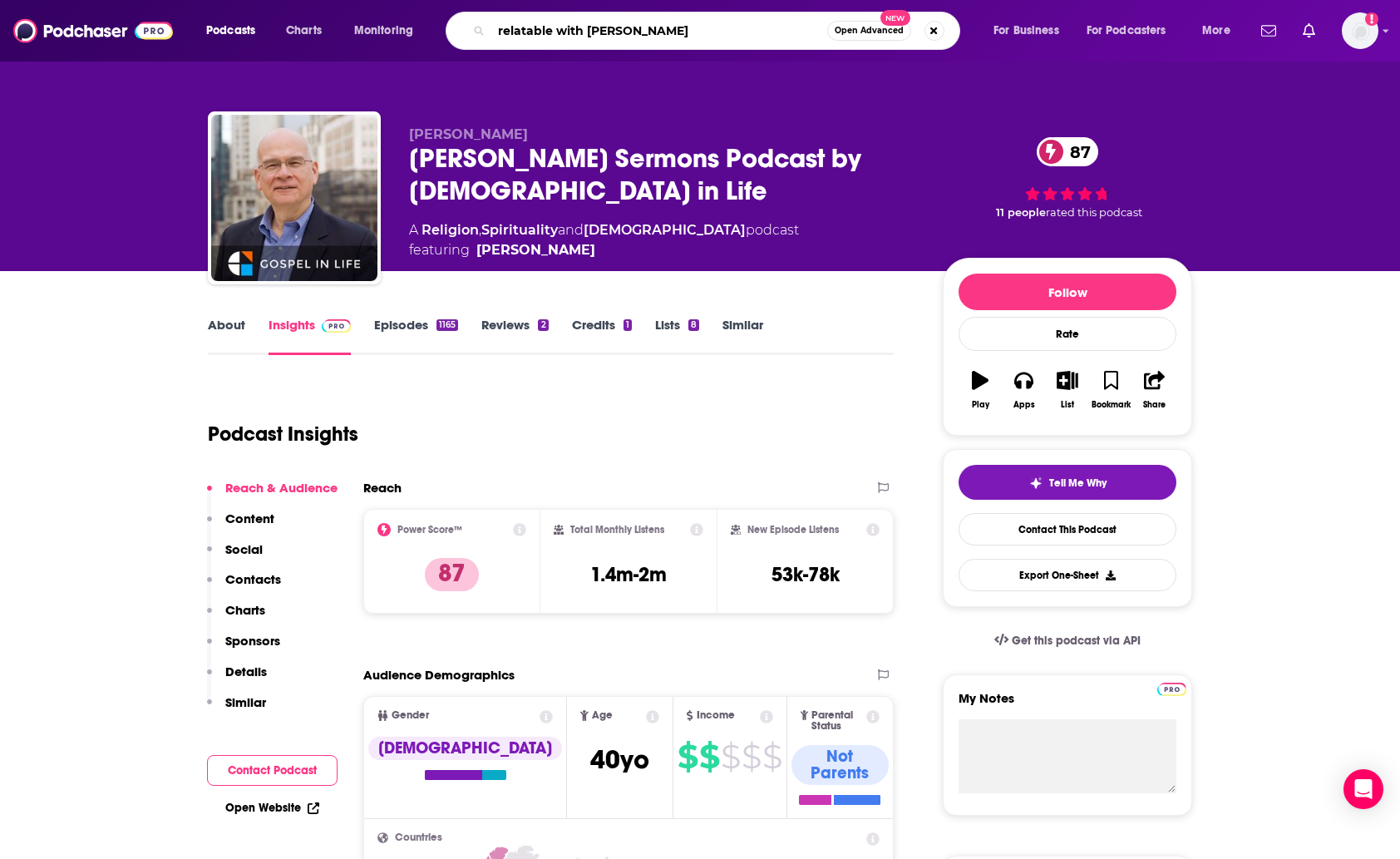
type input "relatable with [PERSON_NAME]"
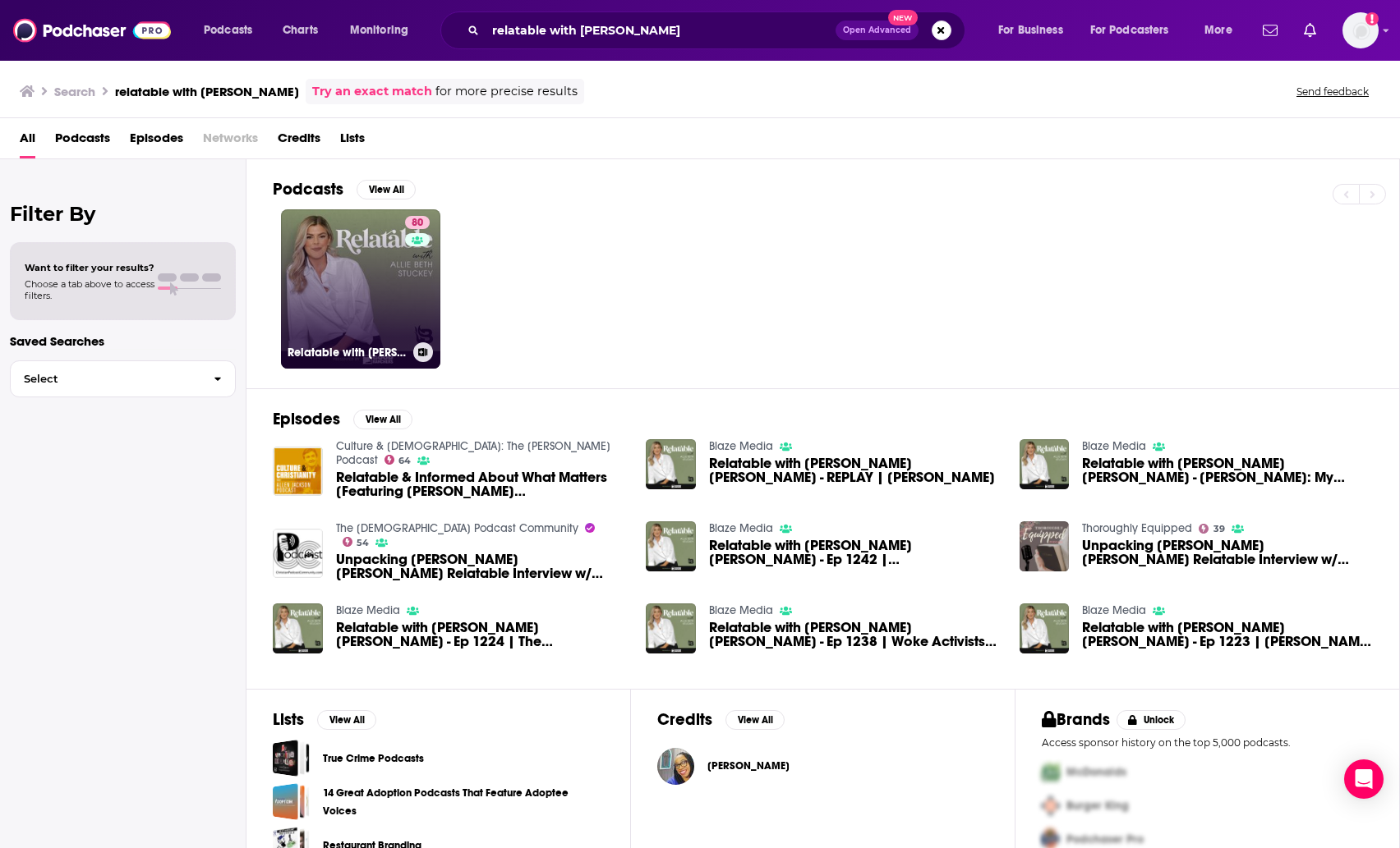
click at [370, 291] on link "80 Relatable with [PERSON_NAME] [PERSON_NAME]" at bounding box center [361, 289] width 159 height 159
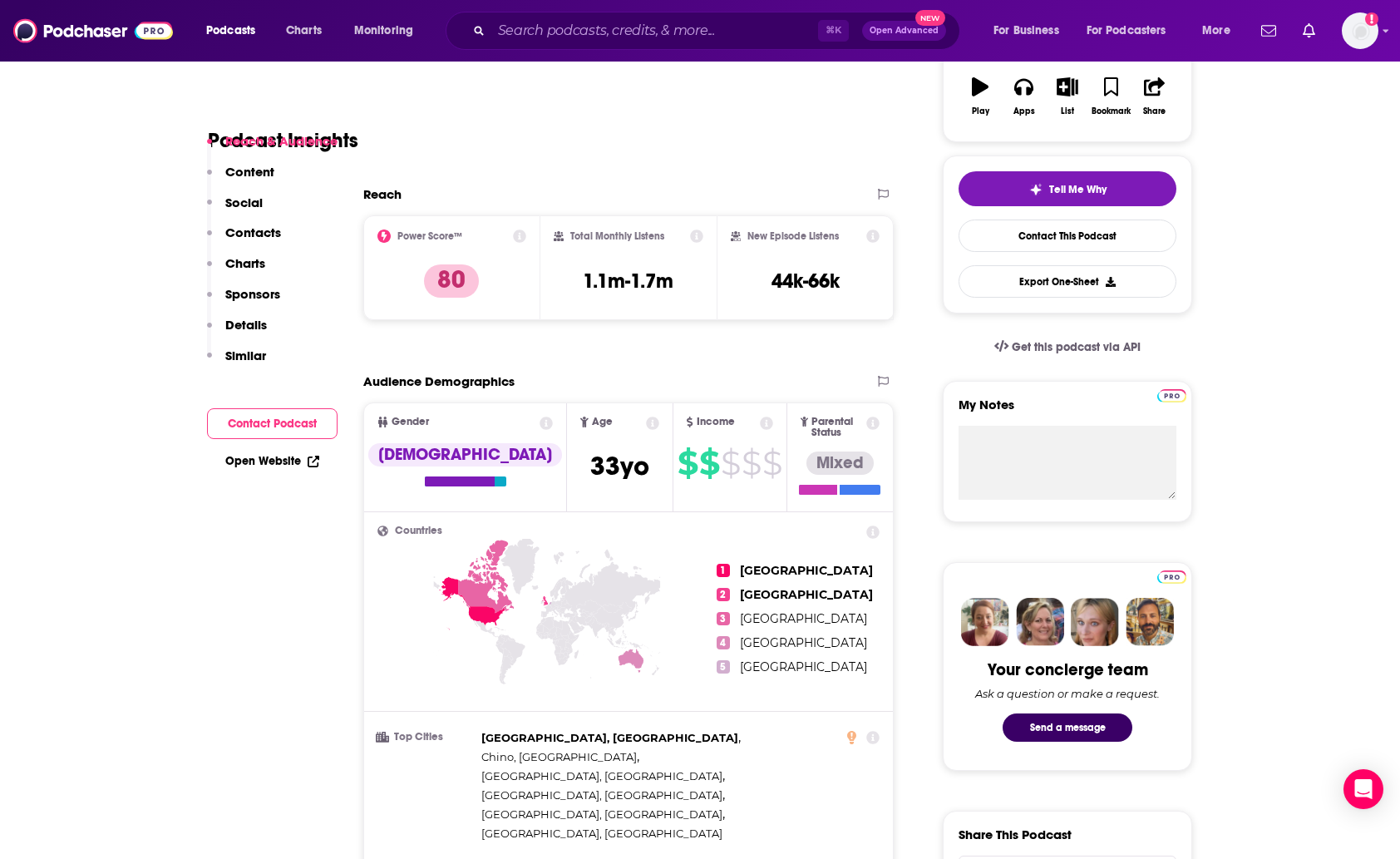
scroll to position [386, 0]
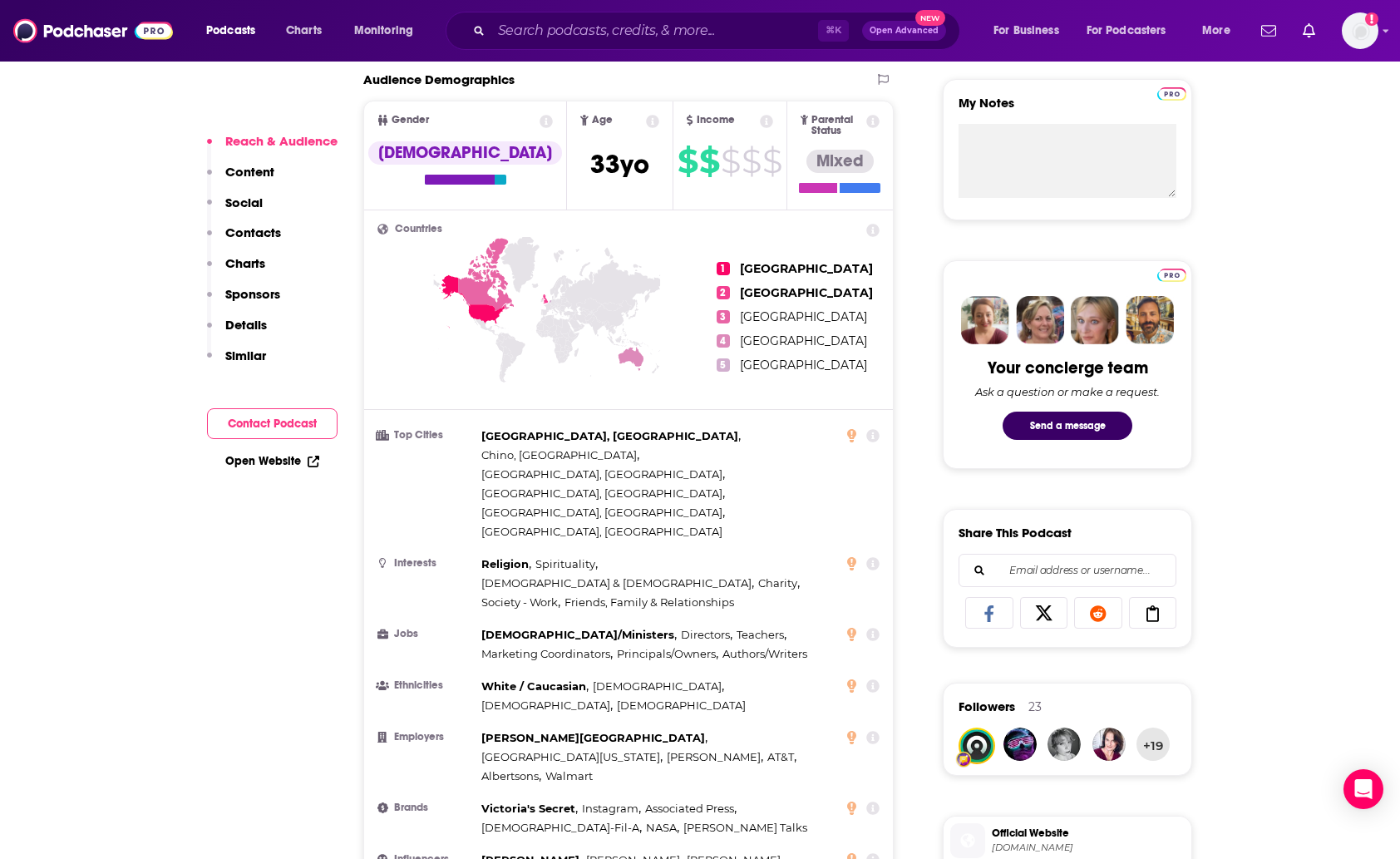
scroll to position [586, 0]
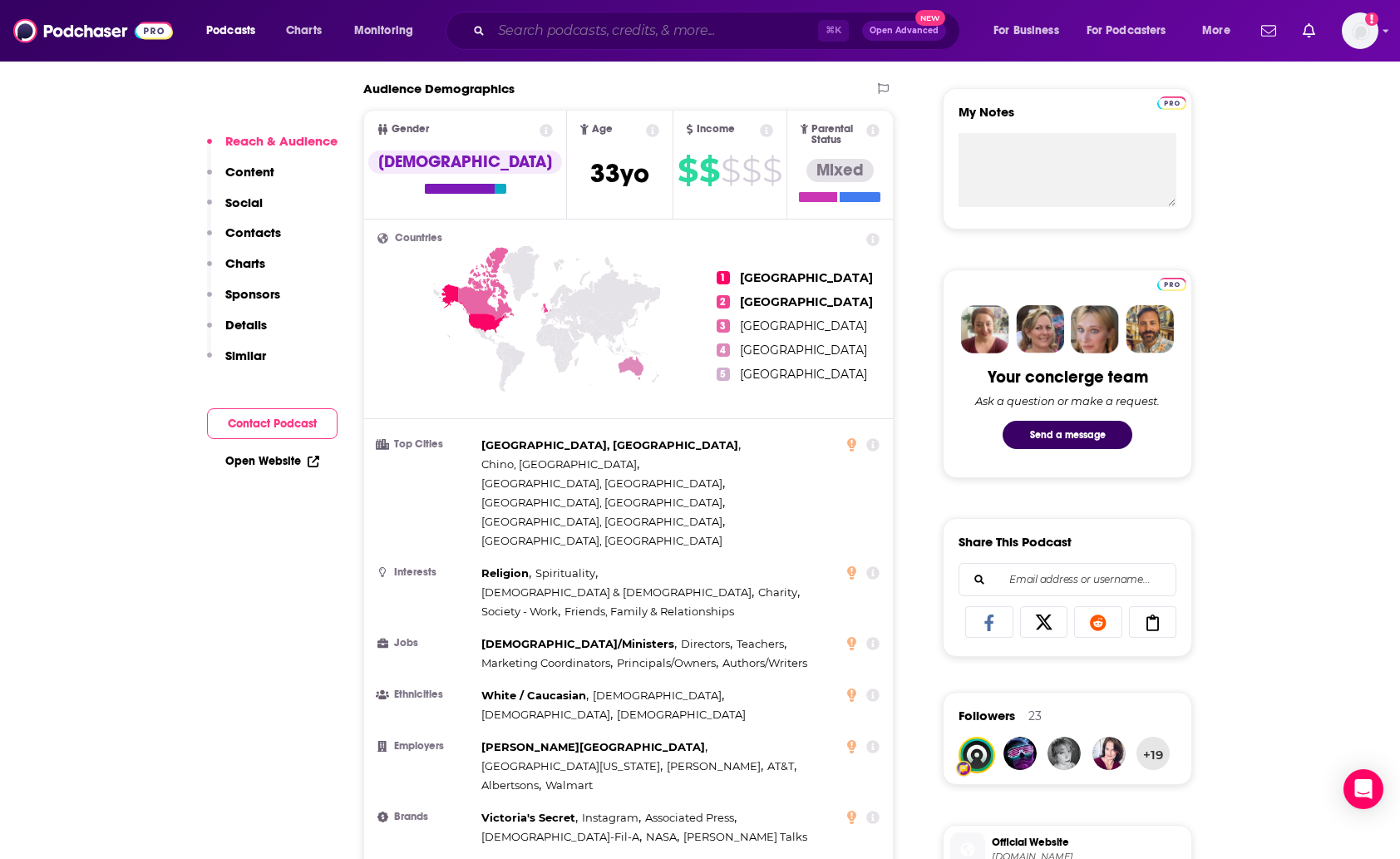
click at [576, 26] on input "Search podcasts, credits, & more..." at bounding box center [655, 31] width 326 height 27
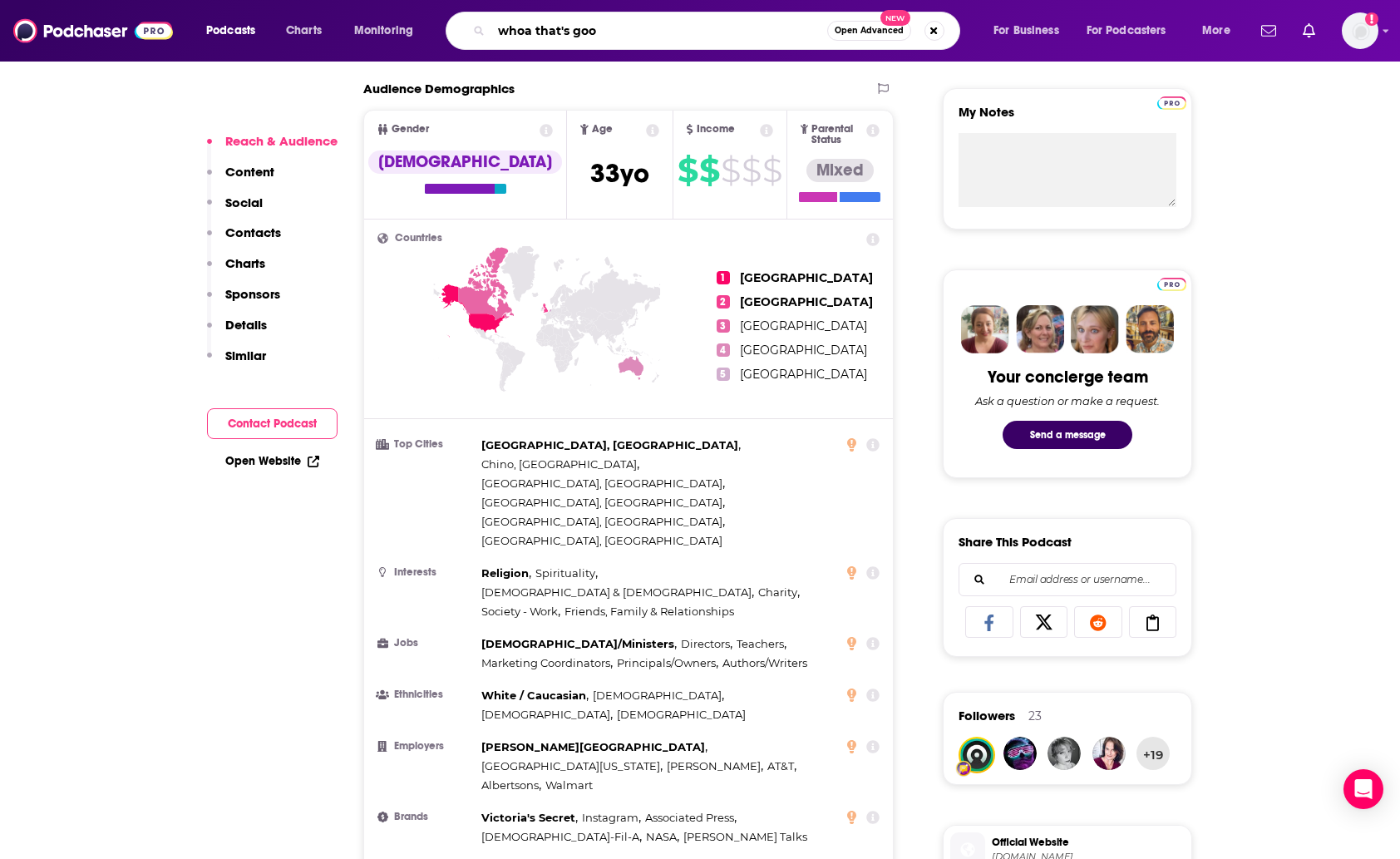
type input "whoa that's good"
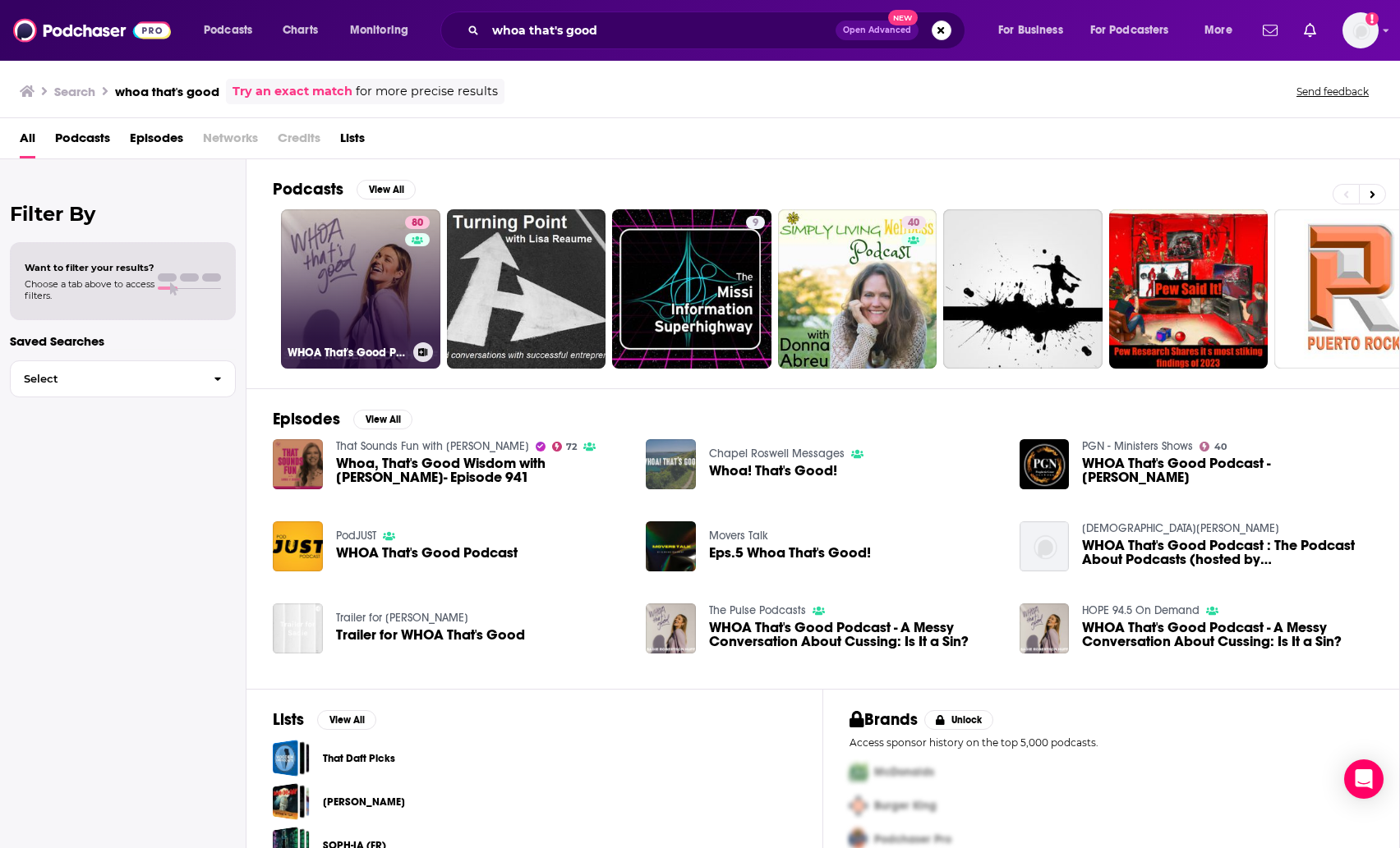
click at [376, 307] on link "80 WHOA That's Good Podcast" at bounding box center [361, 289] width 159 height 159
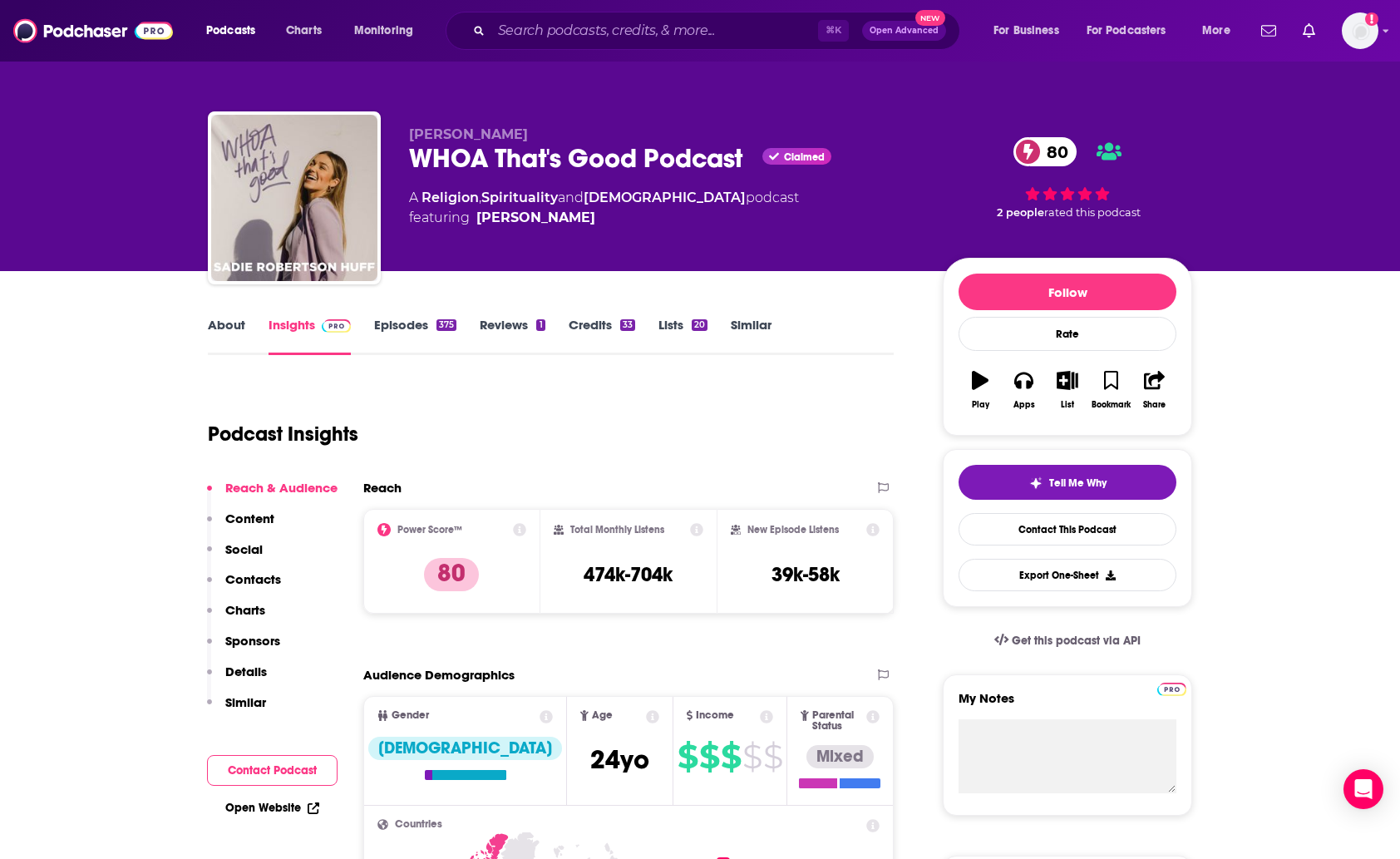
click at [872, 531] on icon at bounding box center [872, 530] width 13 height 13
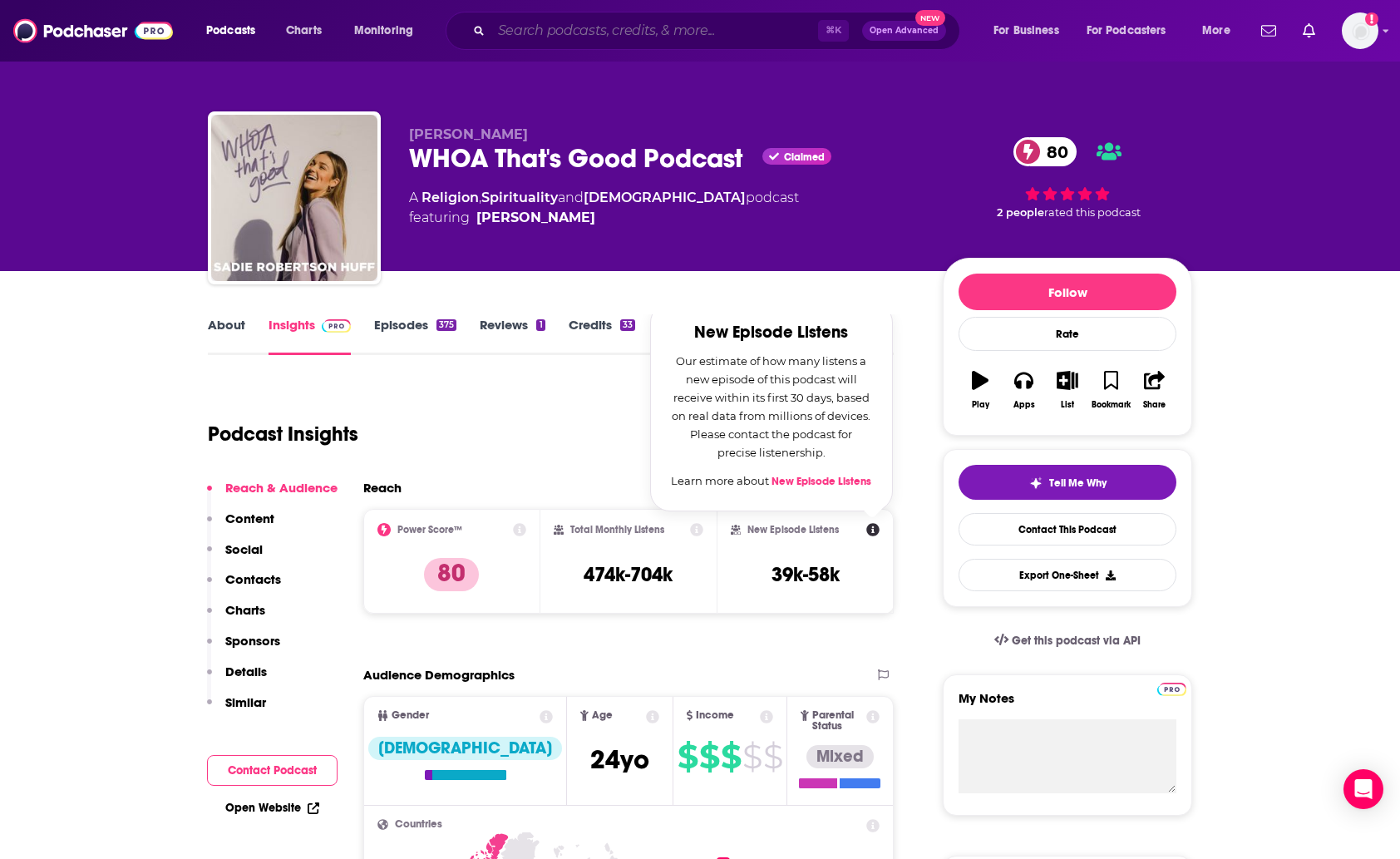
click at [600, 37] on input "Search podcasts, credits, & more..." at bounding box center [655, 31] width 326 height 27
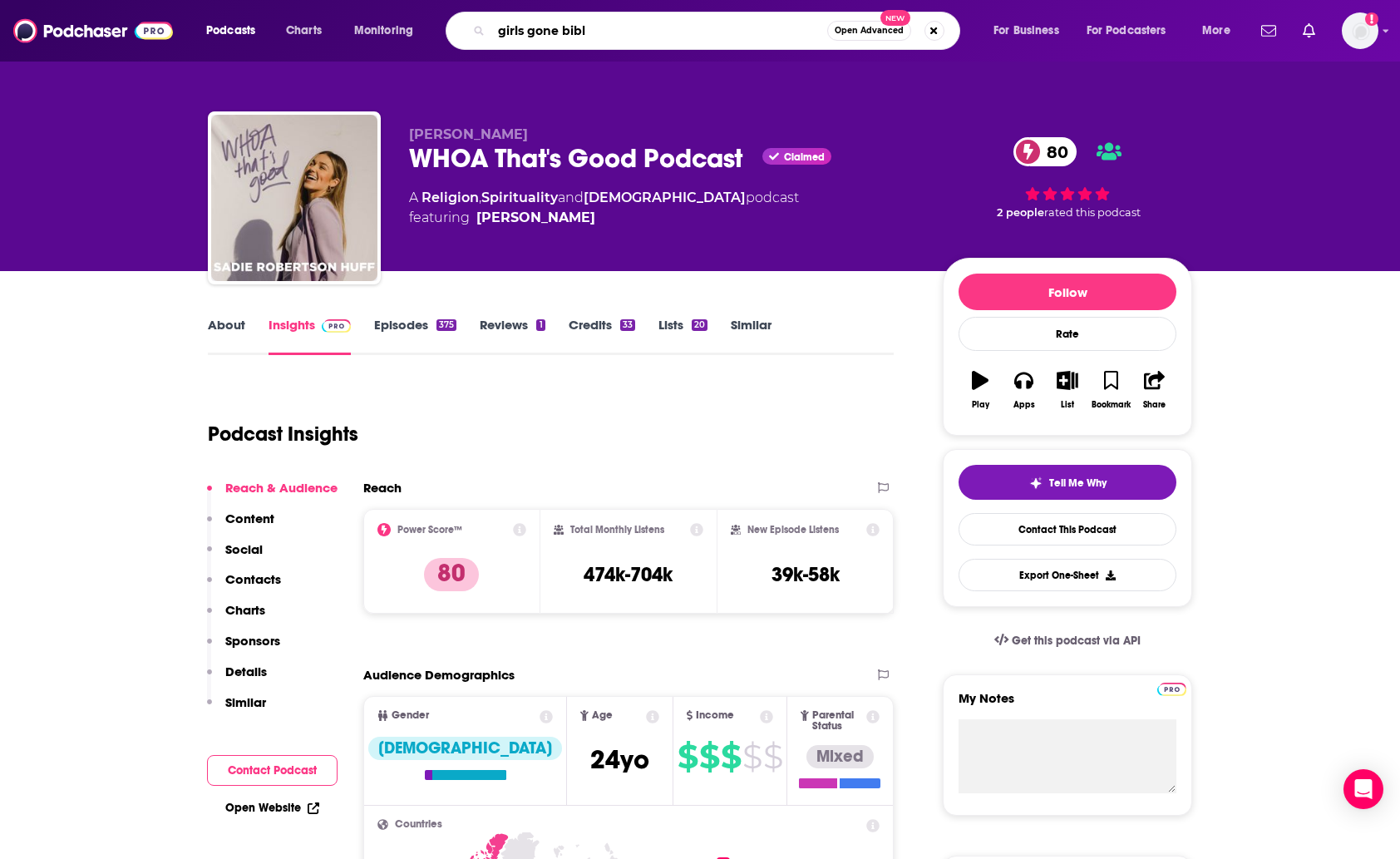
type input "girls gone [DEMOGRAPHIC_DATA]"
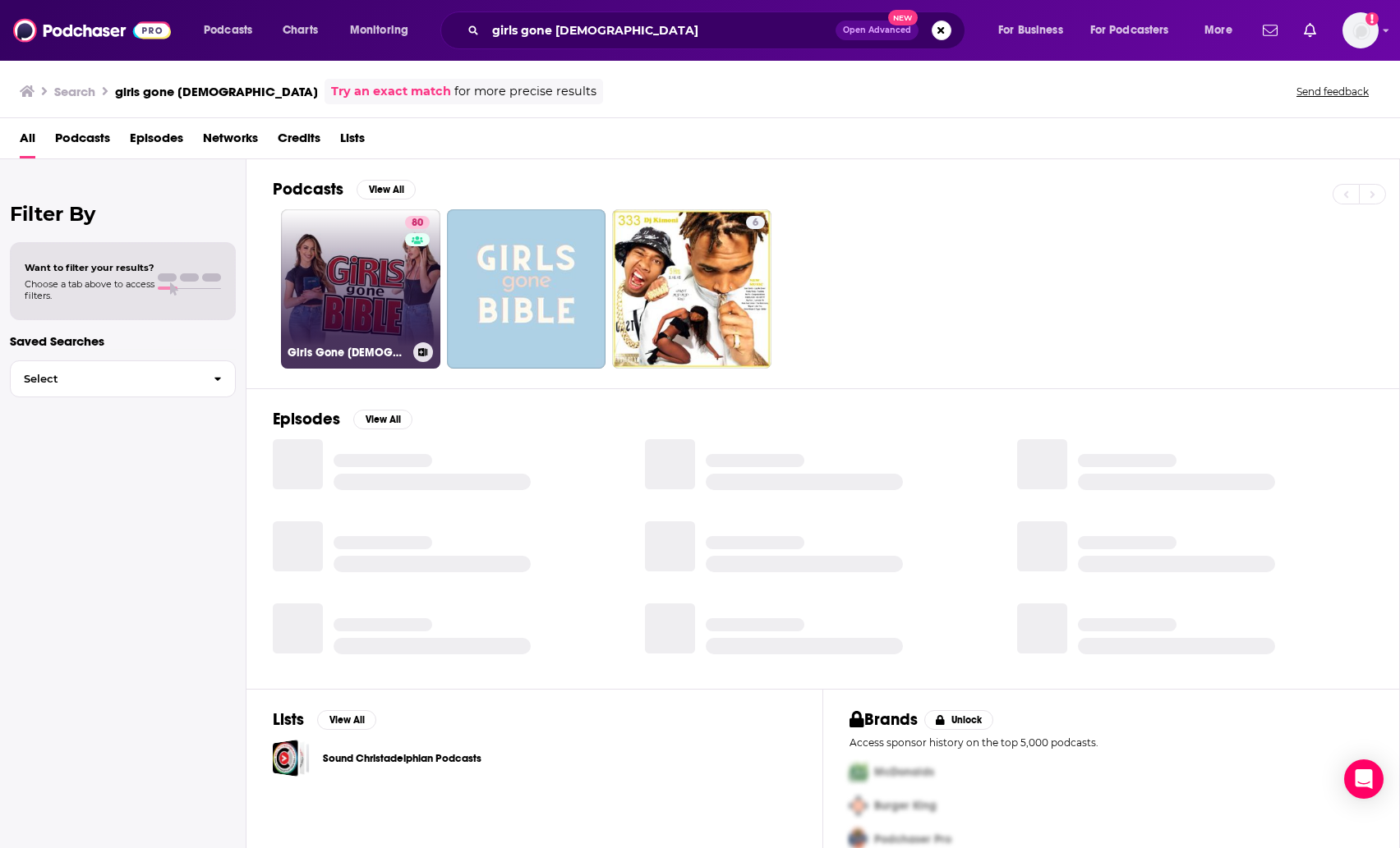
click at [342, 311] on link "80 Girls Gone [DEMOGRAPHIC_DATA]" at bounding box center [361, 289] width 159 height 159
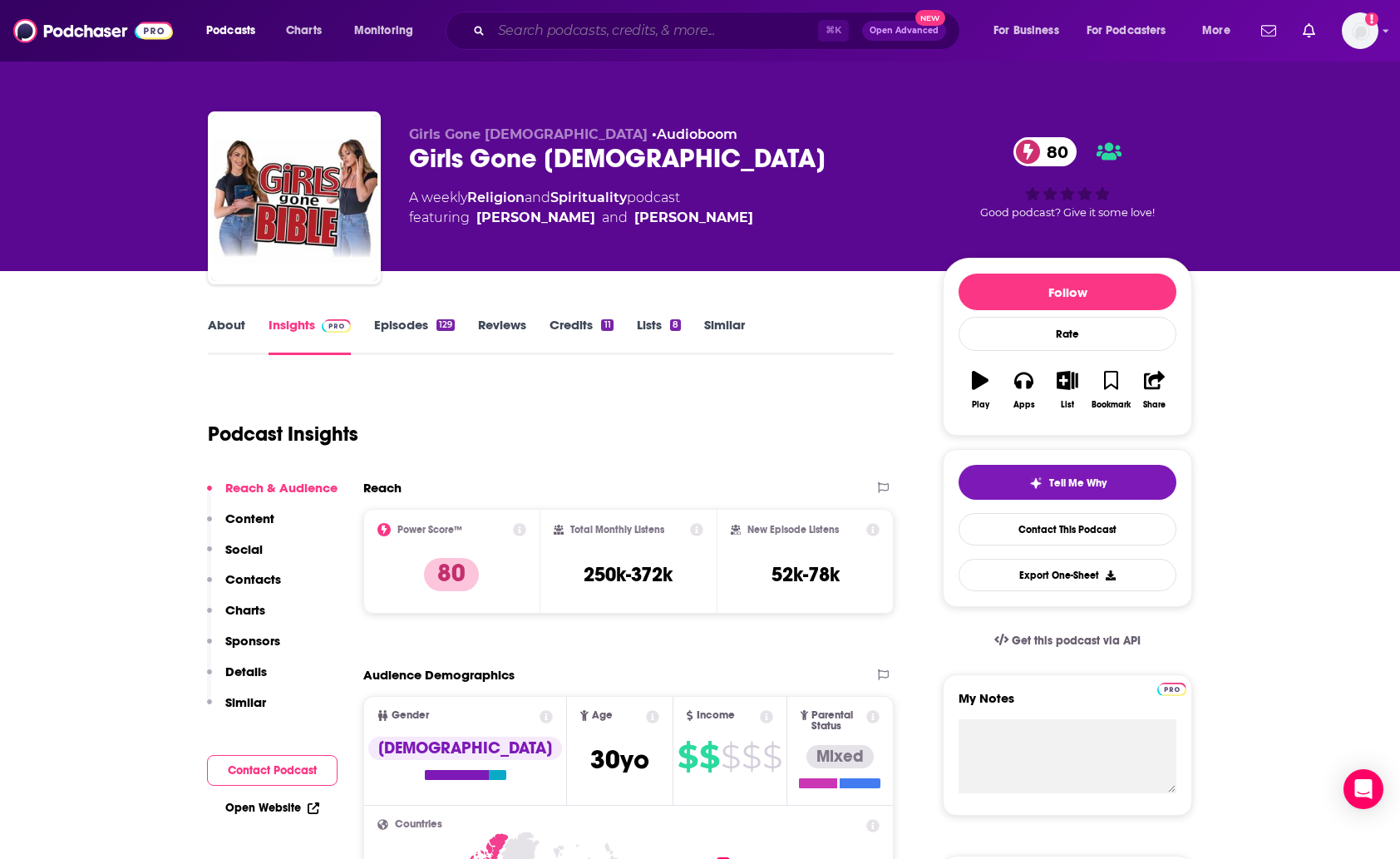
click at [508, 24] on input "Search podcasts, credits, & more..." at bounding box center [655, 31] width 326 height 27
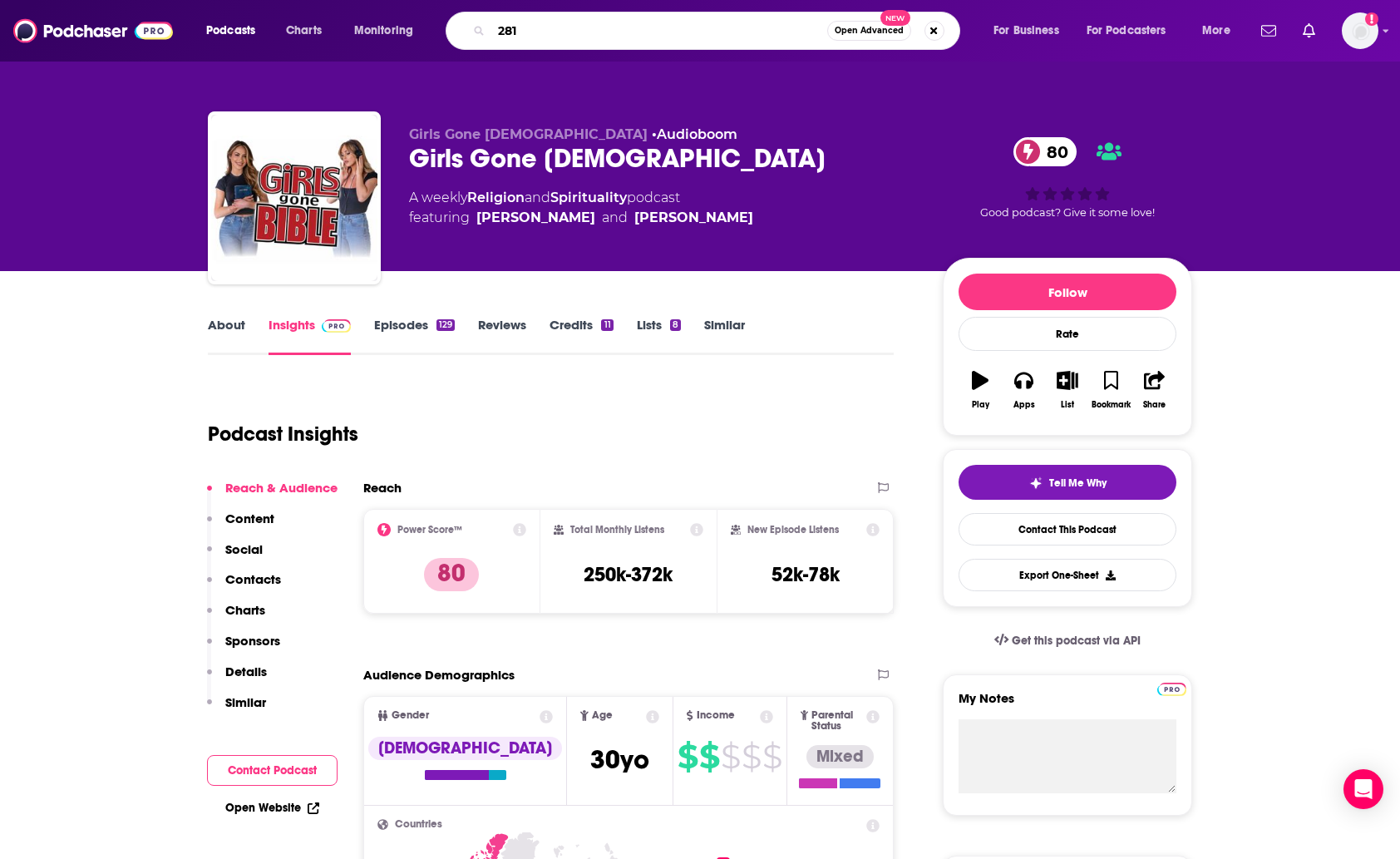
type input "2819"
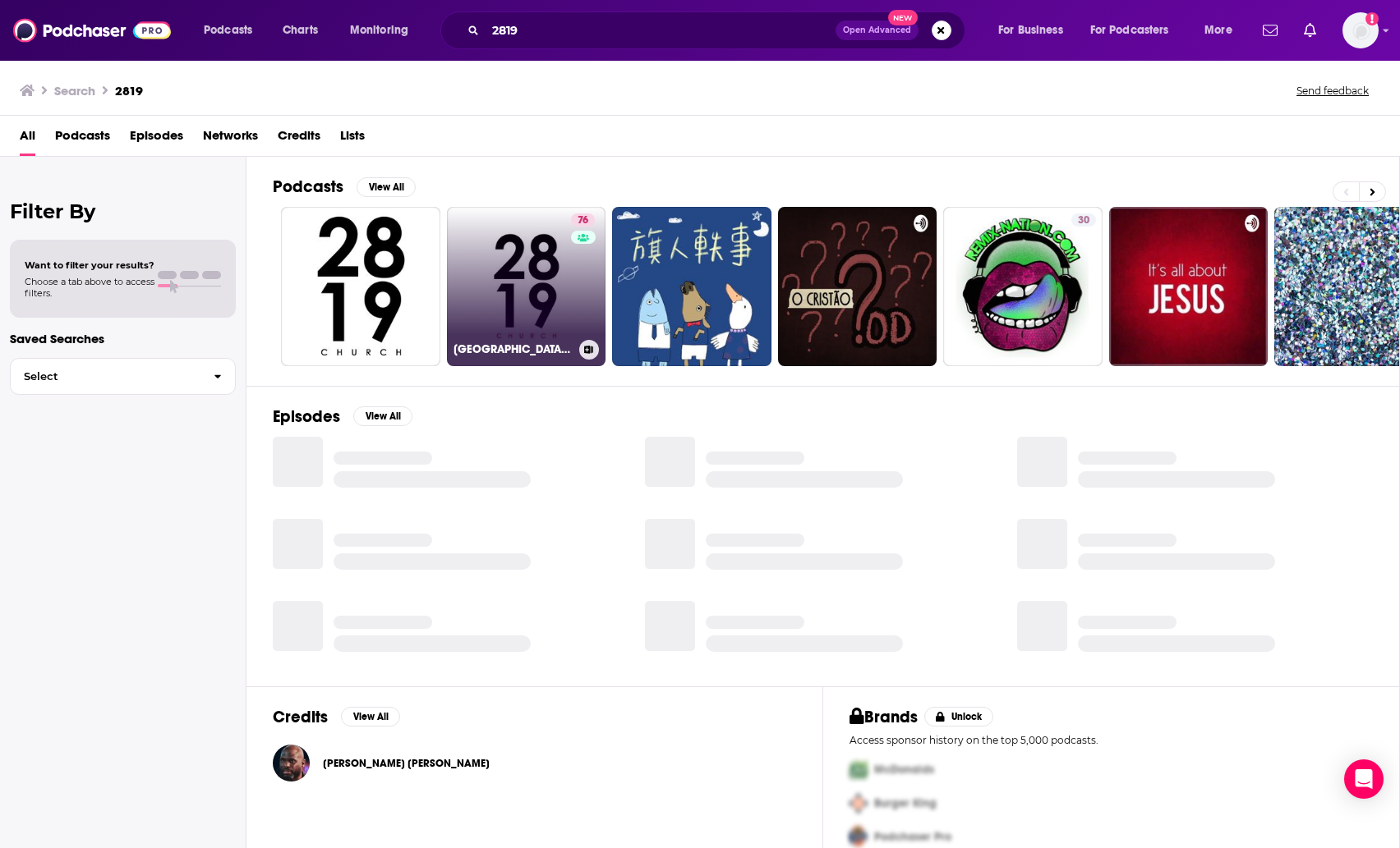
click at [490, 266] on link "76 2819 [DEMOGRAPHIC_DATA]" at bounding box center [527, 287] width 159 height 159
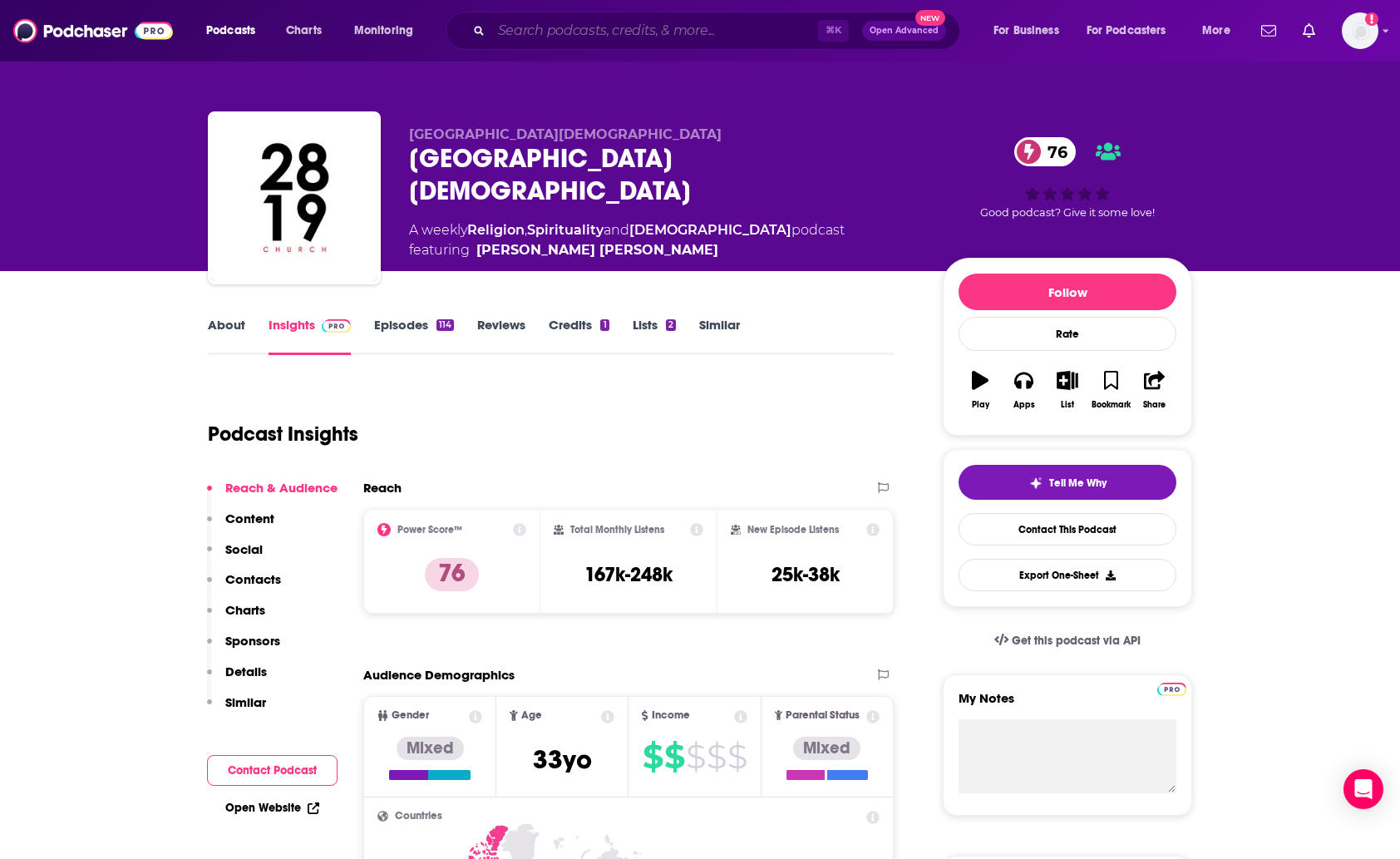
click at [626, 40] on input "Search podcasts, credits, & more..." at bounding box center [655, 31] width 326 height 27
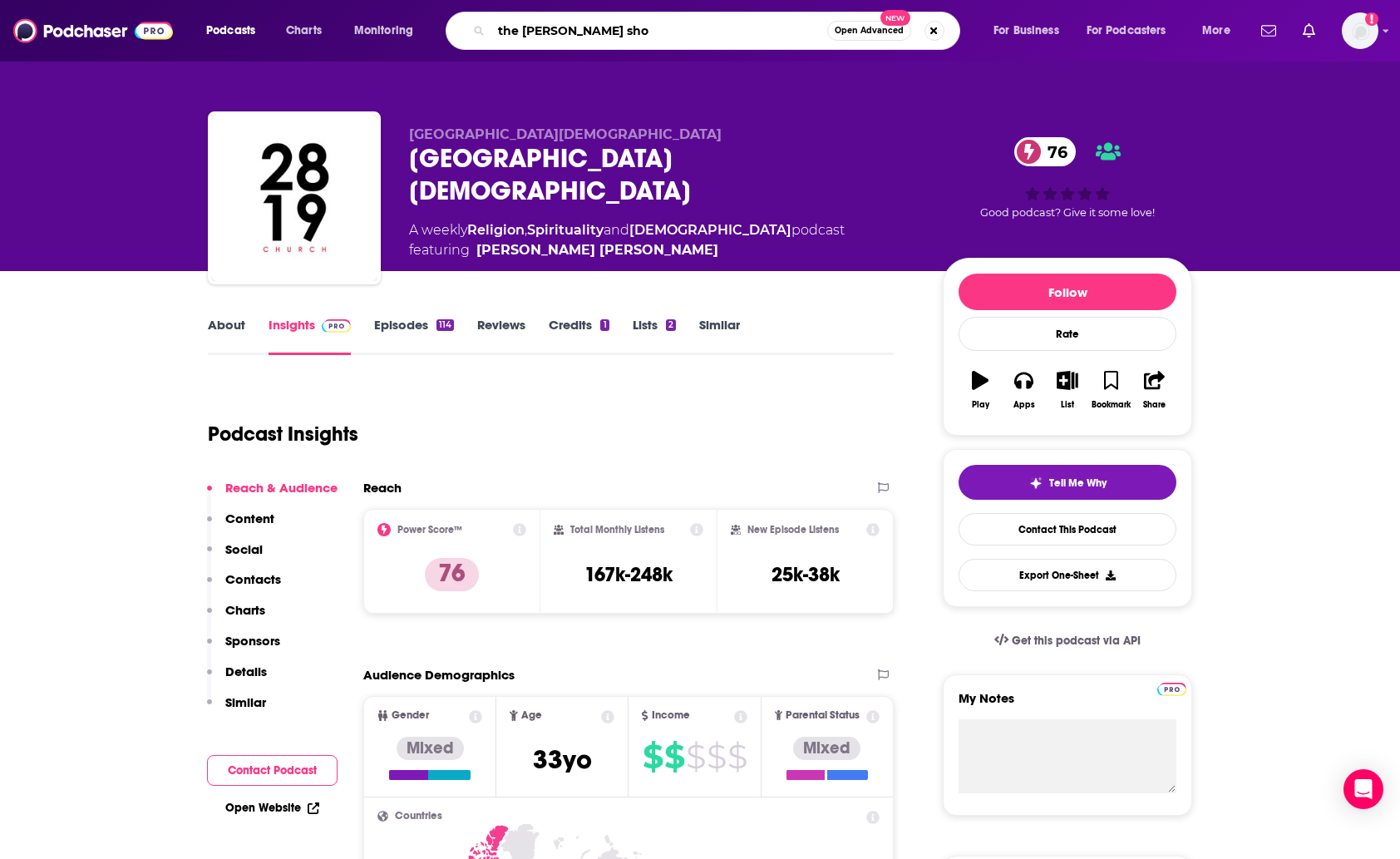
type input "the [PERSON_NAME] show"
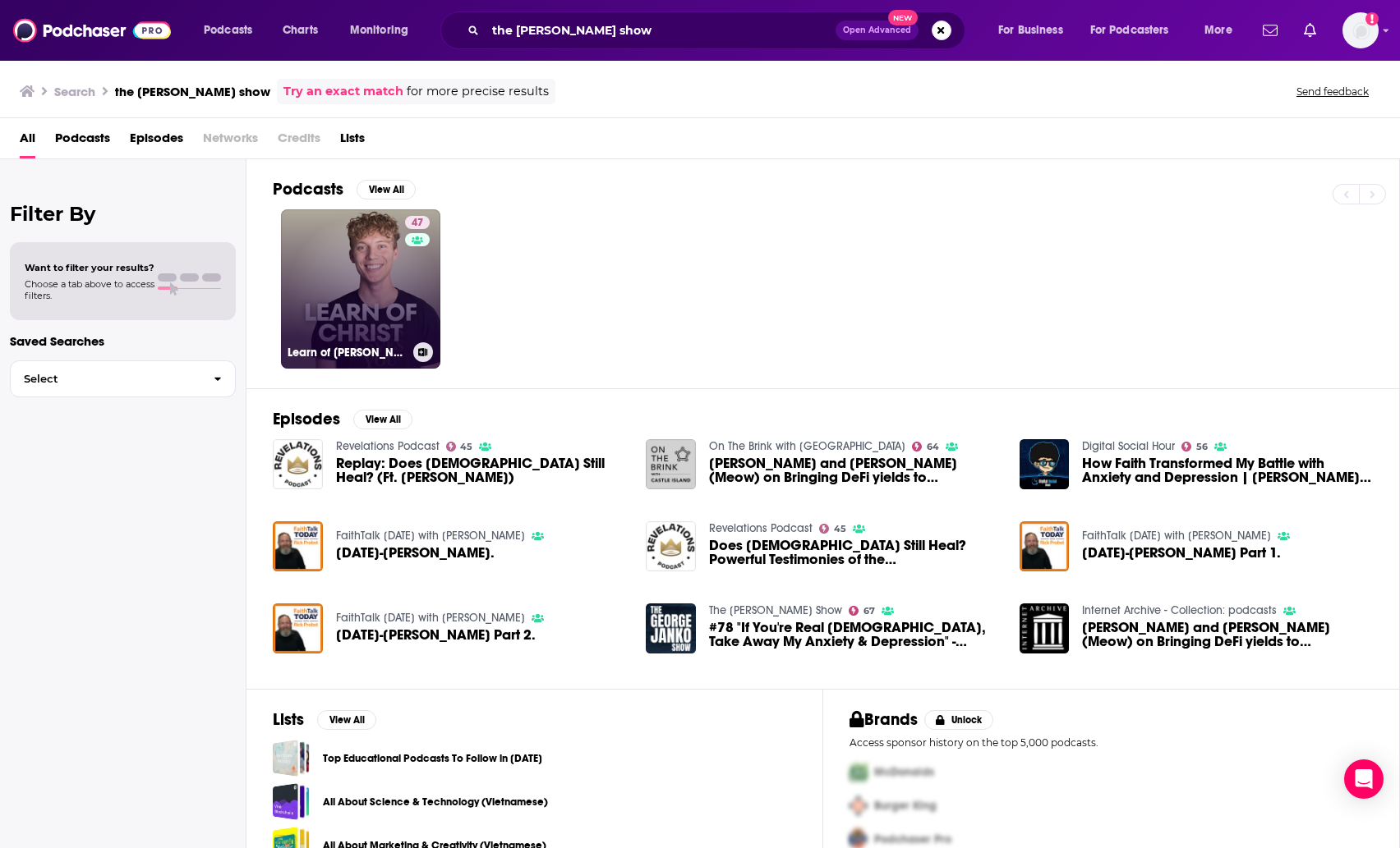
click at [329, 283] on link "47 Learn of [DEMOGRAPHIC_DATA]: Inspired by [PERSON_NAME], [PERSON_NAME] and [P…" at bounding box center [361, 289] width 159 height 159
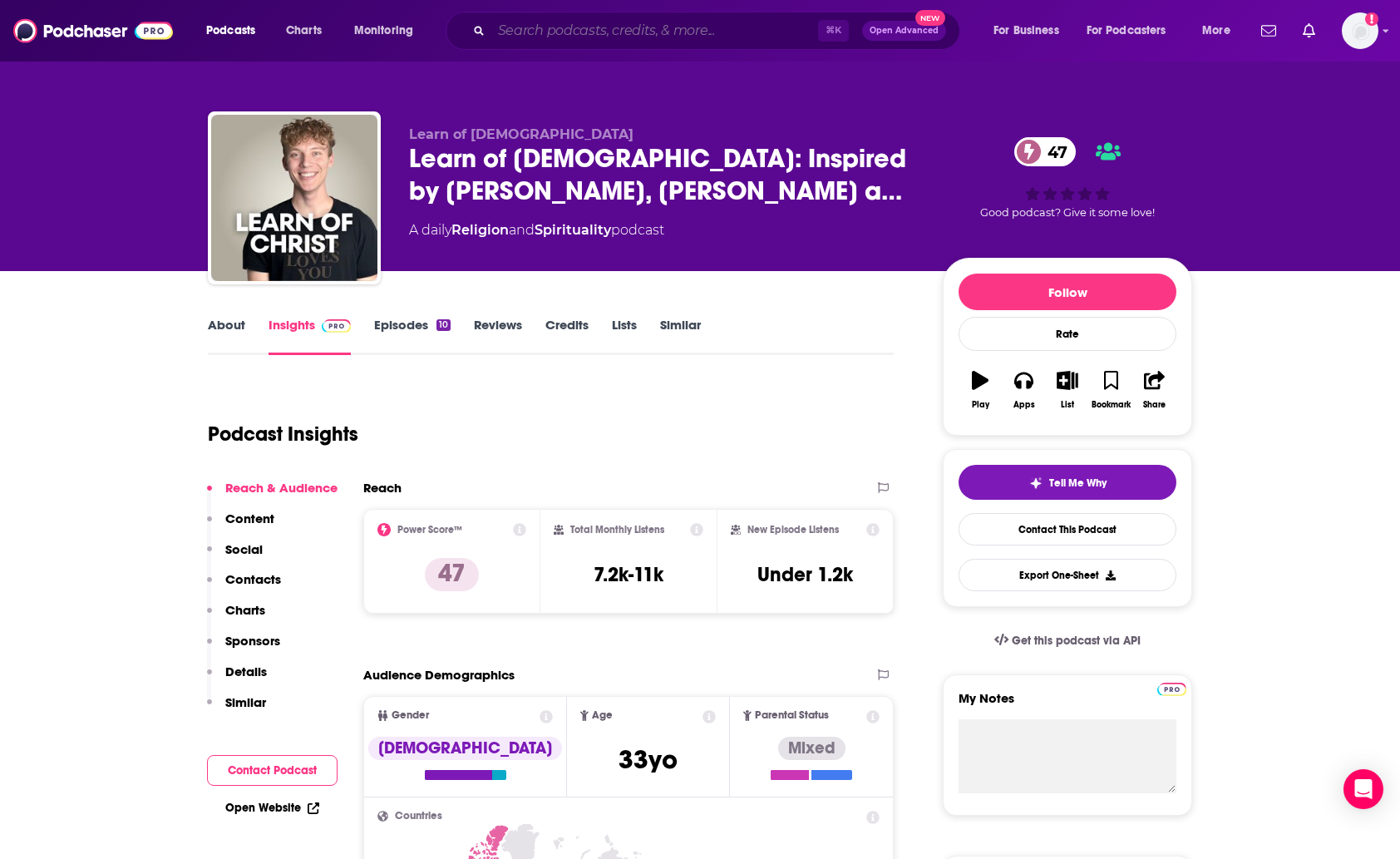
click at [620, 28] on input "Search podcasts, credits, & more..." at bounding box center [655, 31] width 326 height 27
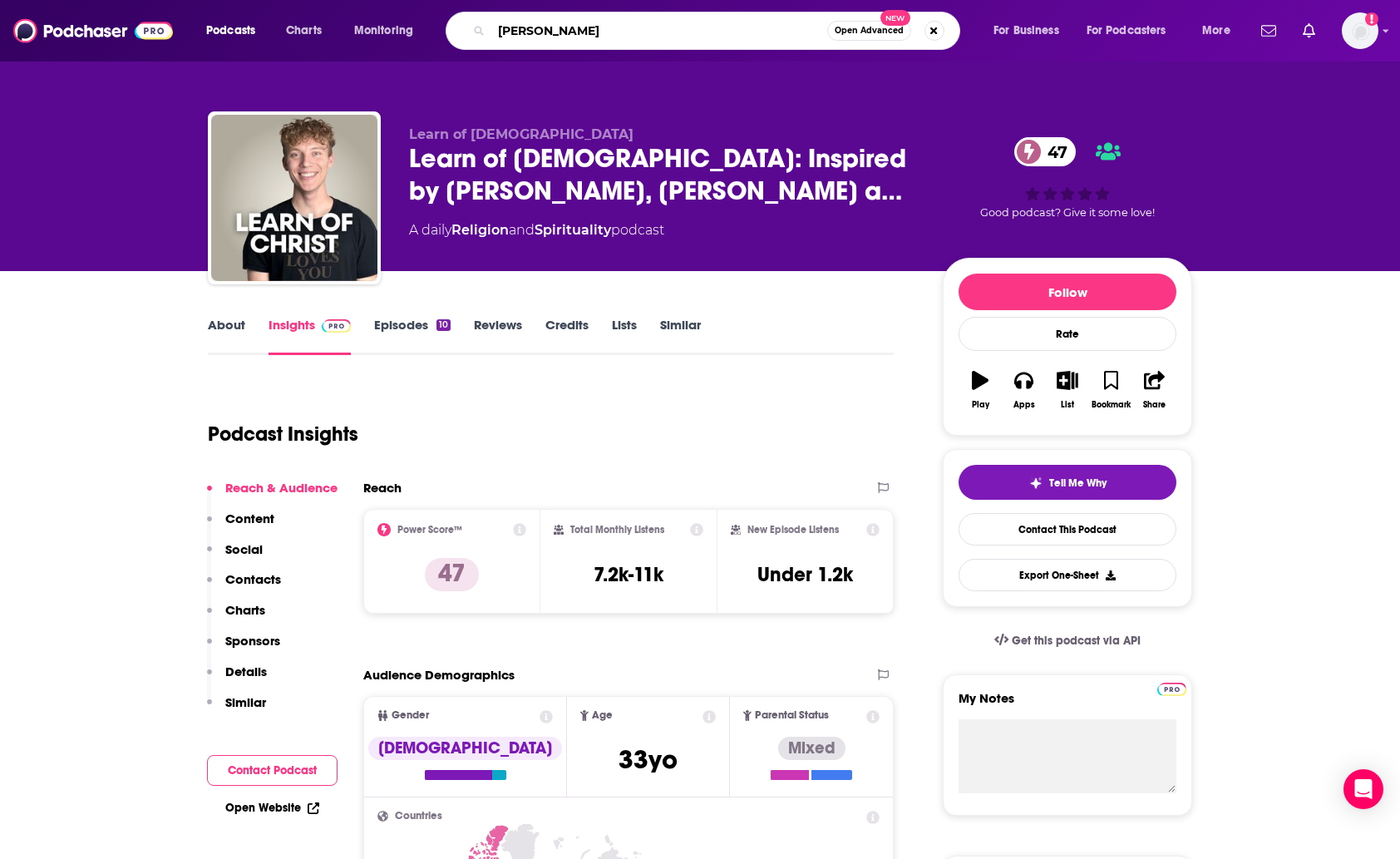
type input "[PERSON_NAME]"
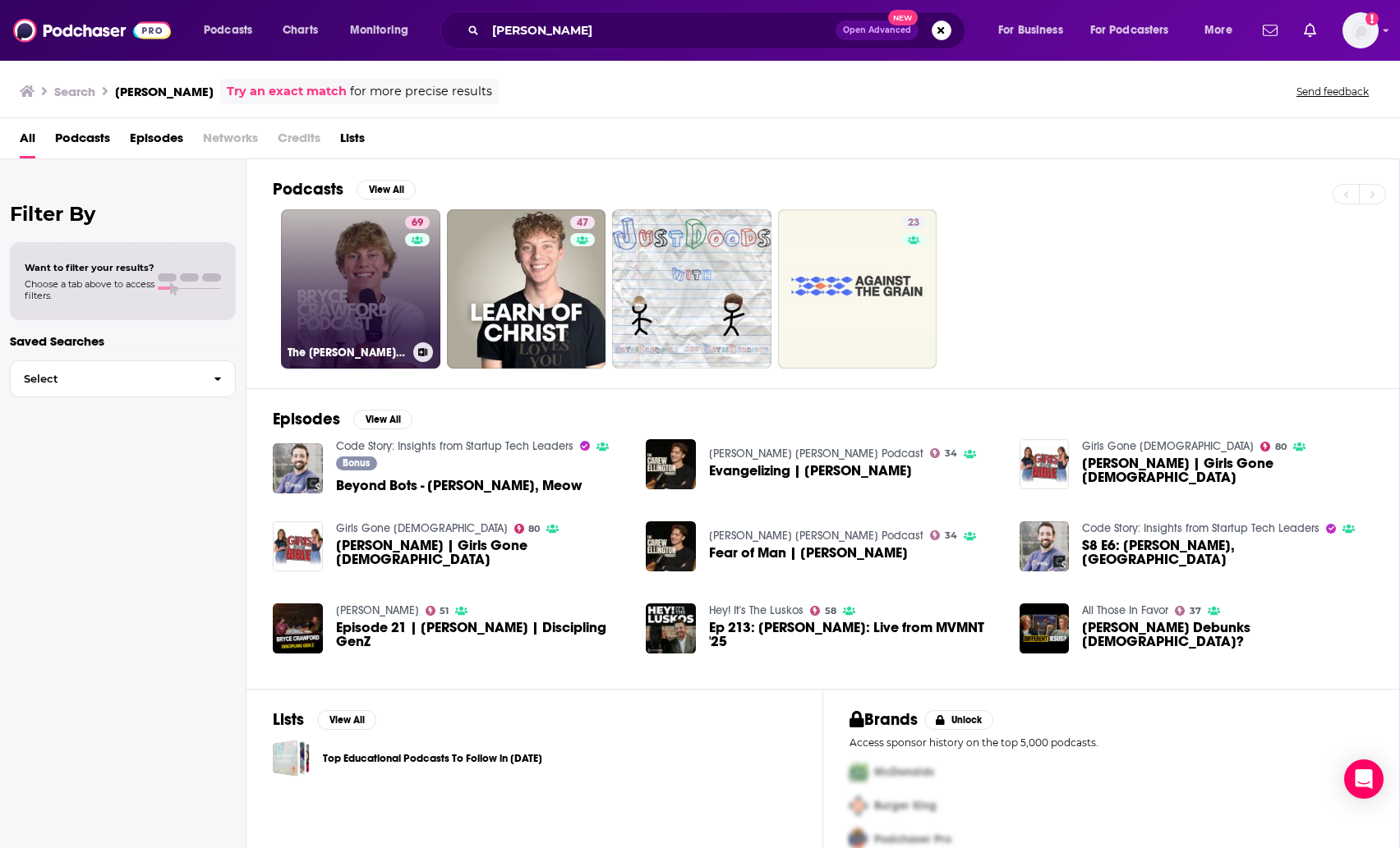
click at [343, 294] on link "69 The [PERSON_NAME] Podcast" at bounding box center [361, 289] width 159 height 159
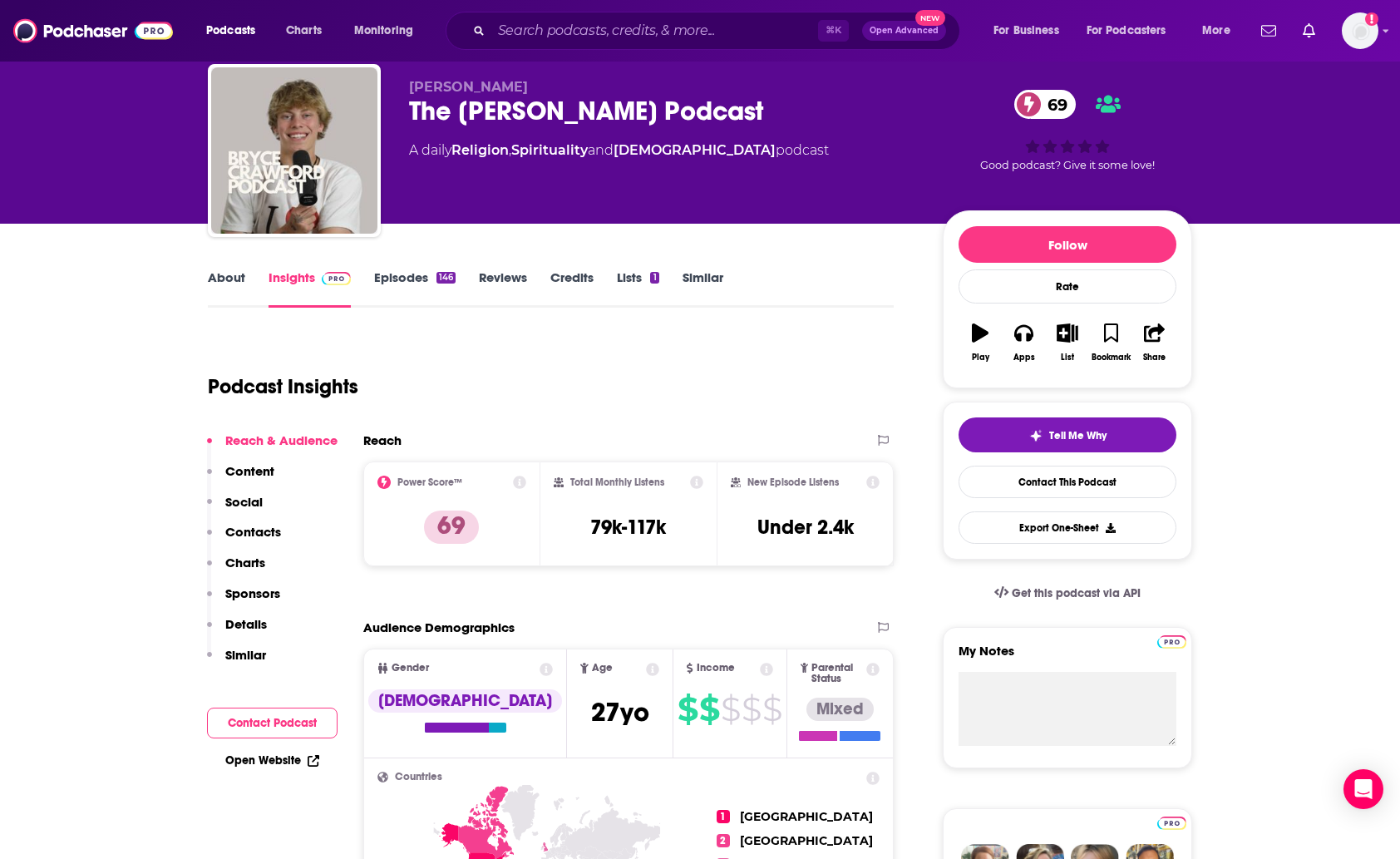
scroll to position [73, 0]
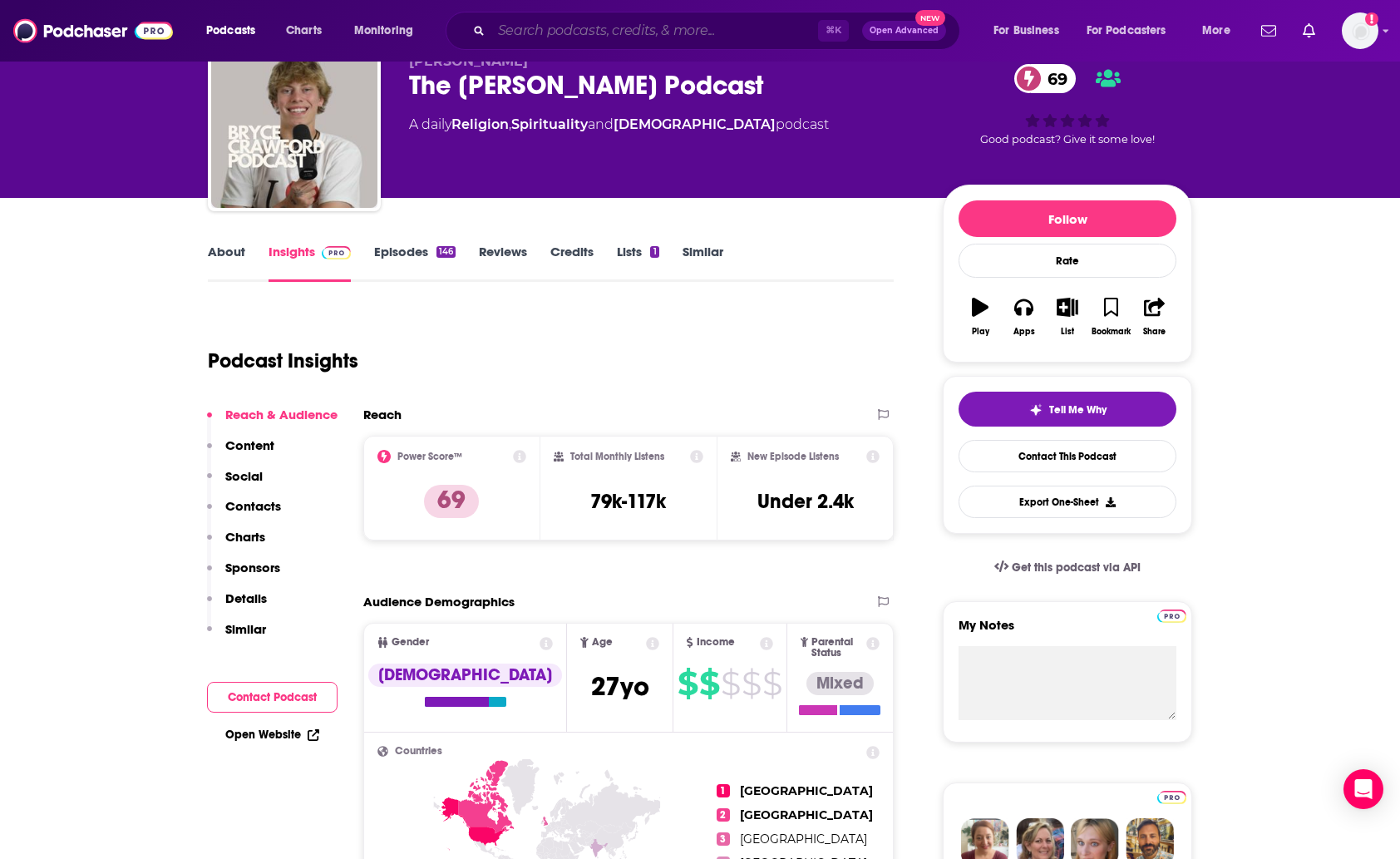
click at [560, 33] on input "Search podcasts, credits, & more..." at bounding box center [655, 31] width 326 height 27
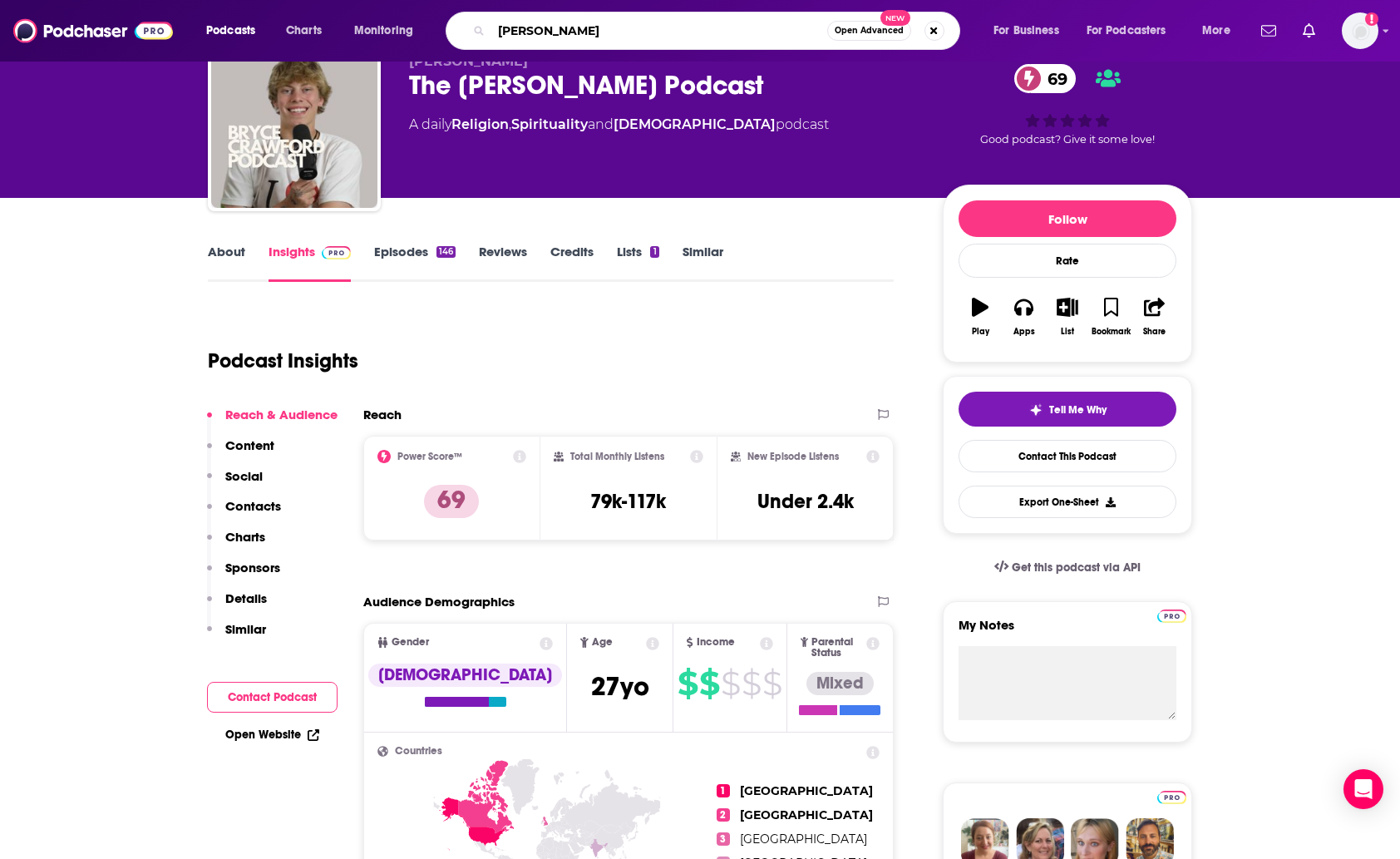
type input "[PERSON_NAME]"
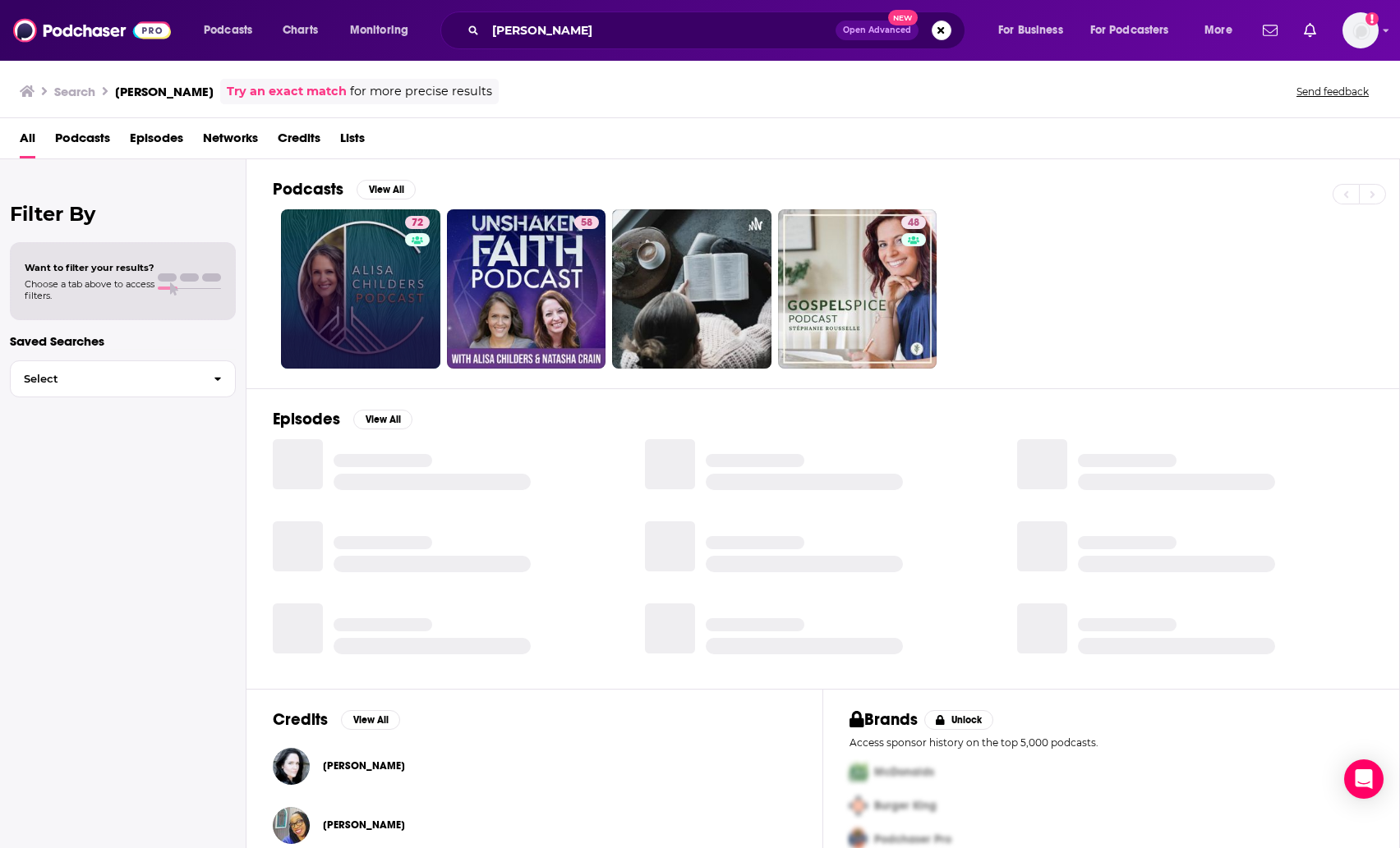
click at [400, 258] on link "72" at bounding box center [361, 289] width 159 height 159
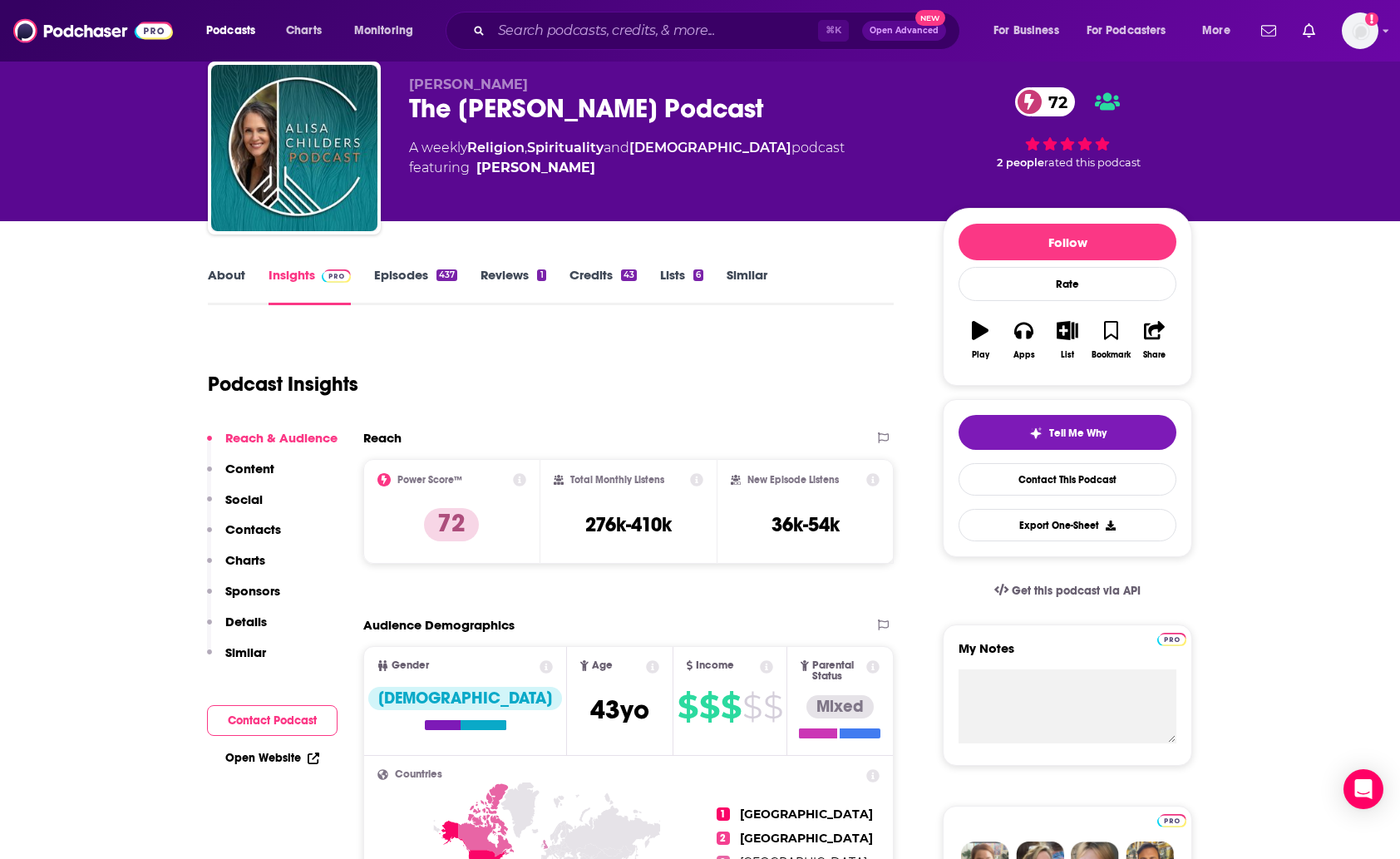
scroll to position [53, 0]
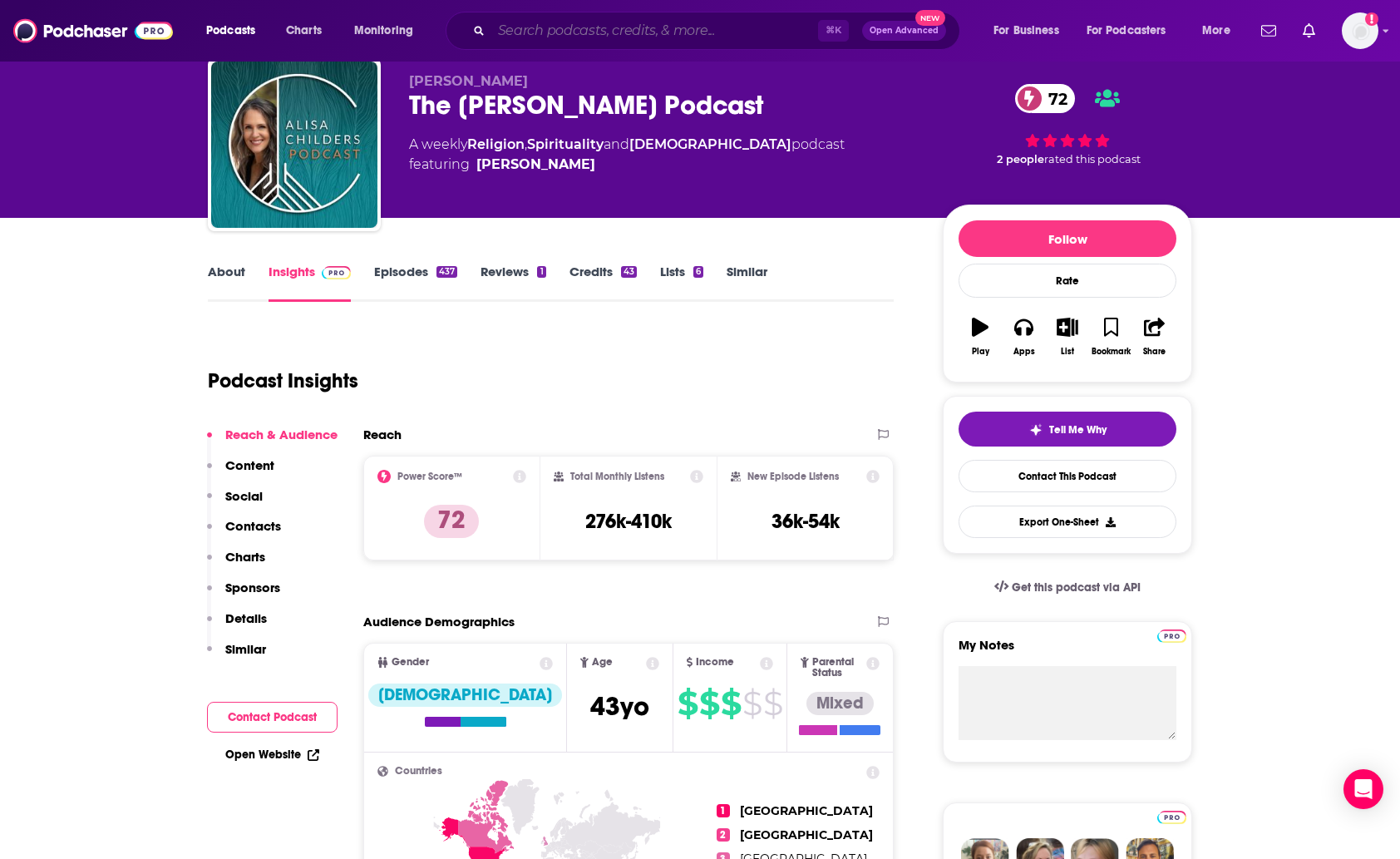
click at [575, 26] on input "Search podcasts, credits, & more..." at bounding box center [655, 31] width 326 height 27
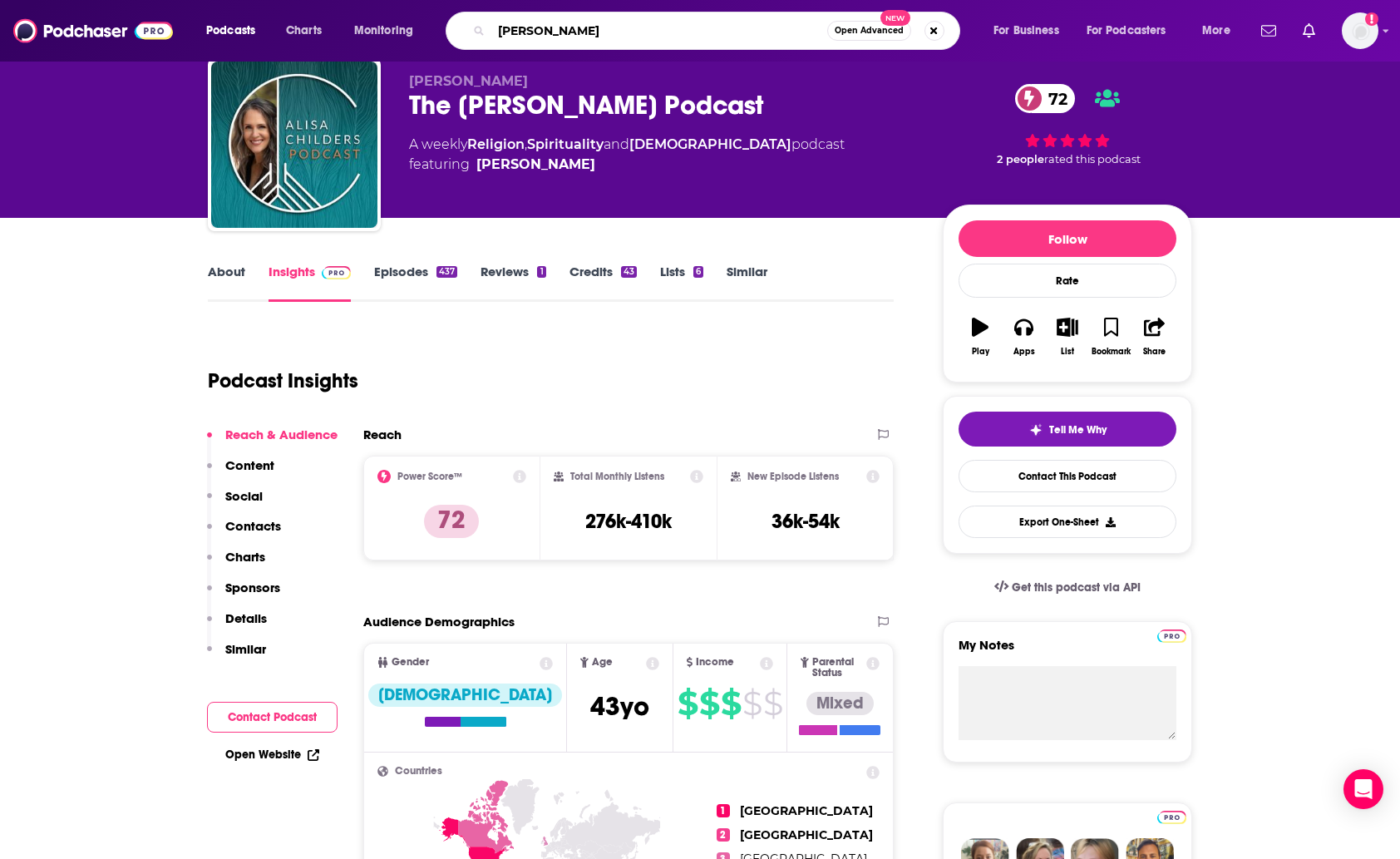
type input "[DEMOGRAPHIC_DATA][PERSON_NAME]"
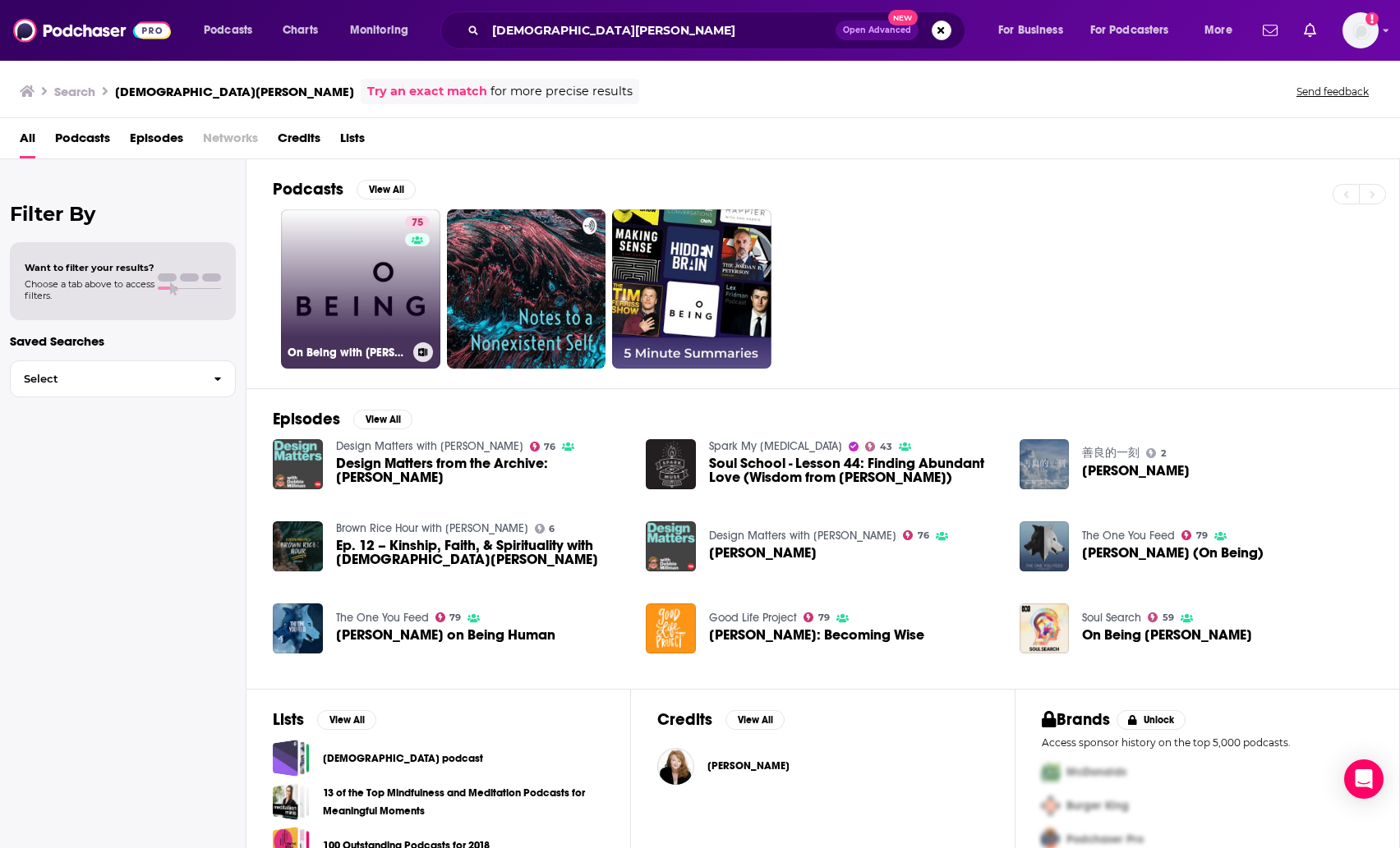
click at [362, 218] on link "75 On Being with [PERSON_NAME]" at bounding box center [361, 289] width 159 height 159
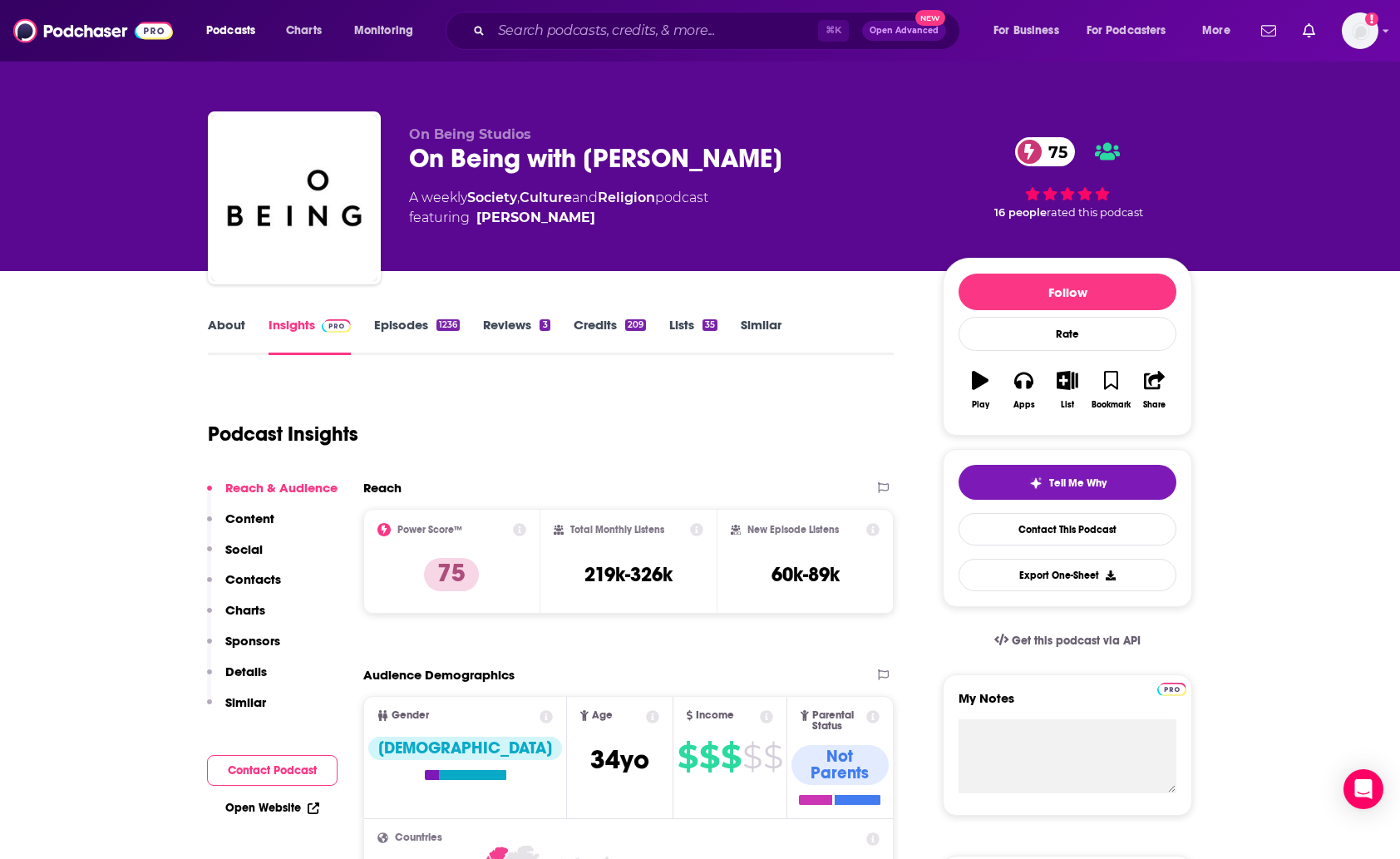
scroll to position [28, 0]
